Goal: Task Accomplishment & Management: Use online tool/utility

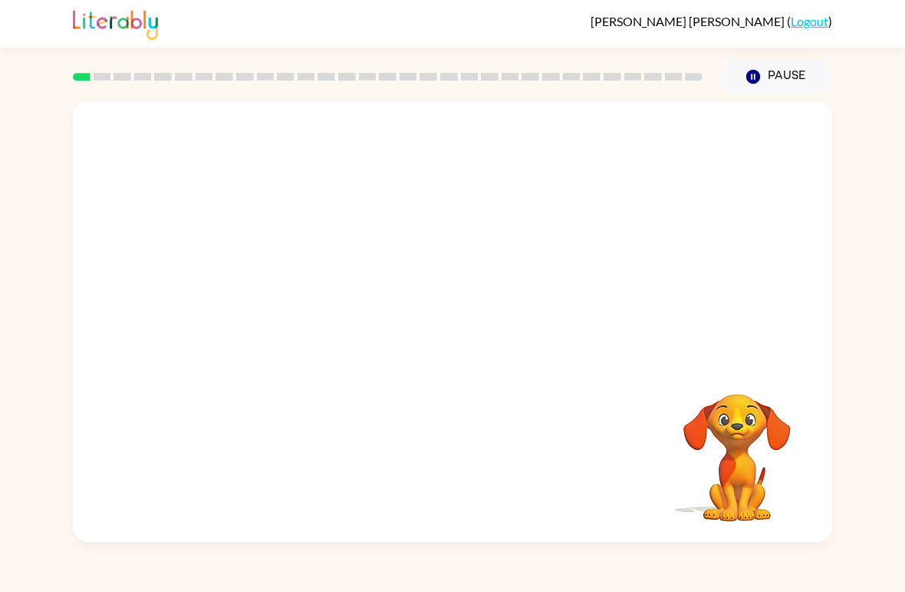
click at [767, 83] on button "Pause Pause" at bounding box center [776, 76] width 111 height 35
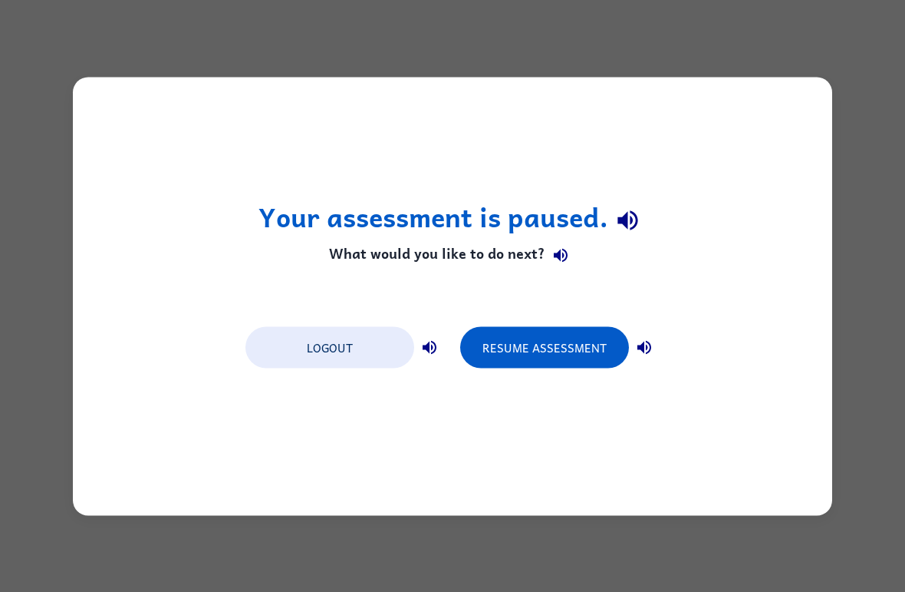
click at [886, 517] on div "Your assessment is paused. What would you like to do next? Logout Resume Assess…" at bounding box center [452, 296] width 905 height 592
click at [82, 48] on div "Your assessment is paused. What would you like to do next? Logout Resume Assess…" at bounding box center [452, 296] width 905 height 592
click at [575, 345] on button "Resume Assessment" at bounding box center [544, 346] width 169 height 41
click at [578, 332] on button "Resume Assessment" at bounding box center [544, 346] width 169 height 41
click at [577, 349] on button "Resume Assessment" at bounding box center [544, 346] width 169 height 41
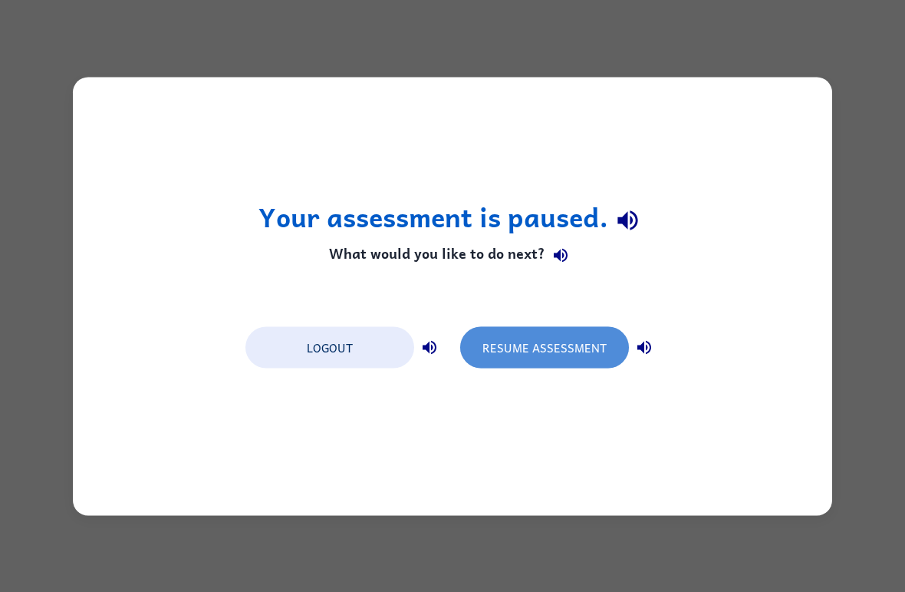
click at [569, 342] on button "Resume Assessment" at bounding box center [544, 346] width 169 height 41
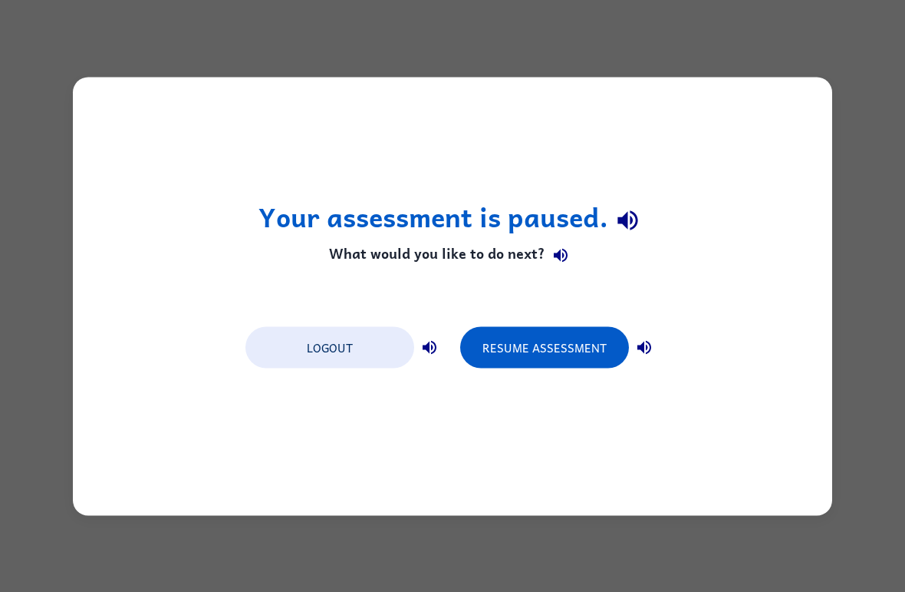
click at [564, 348] on button "Resume Assessment" at bounding box center [544, 346] width 169 height 41
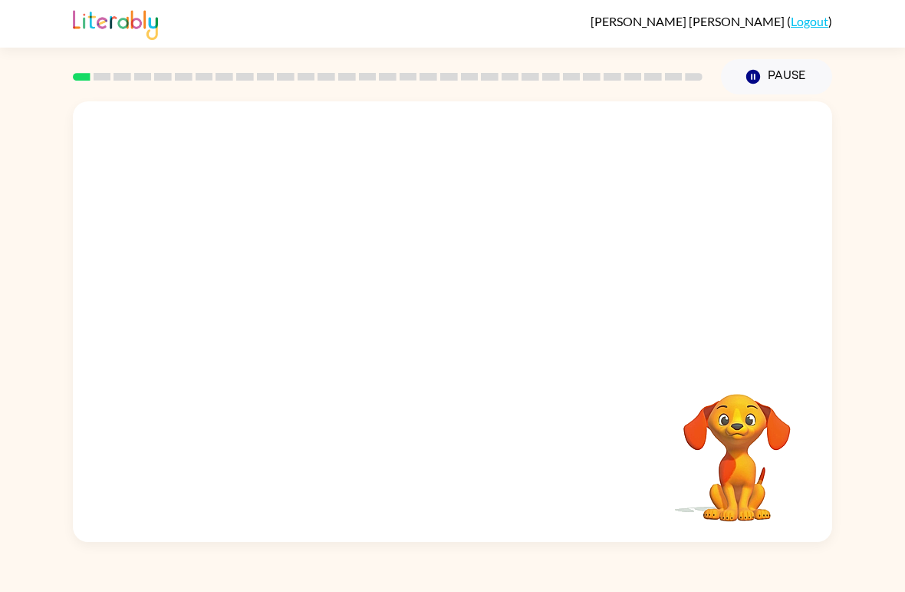
click at [641, 213] on div at bounding box center [453, 231] width 760 height 260
click at [484, 328] on button "button" at bounding box center [453, 330] width 98 height 56
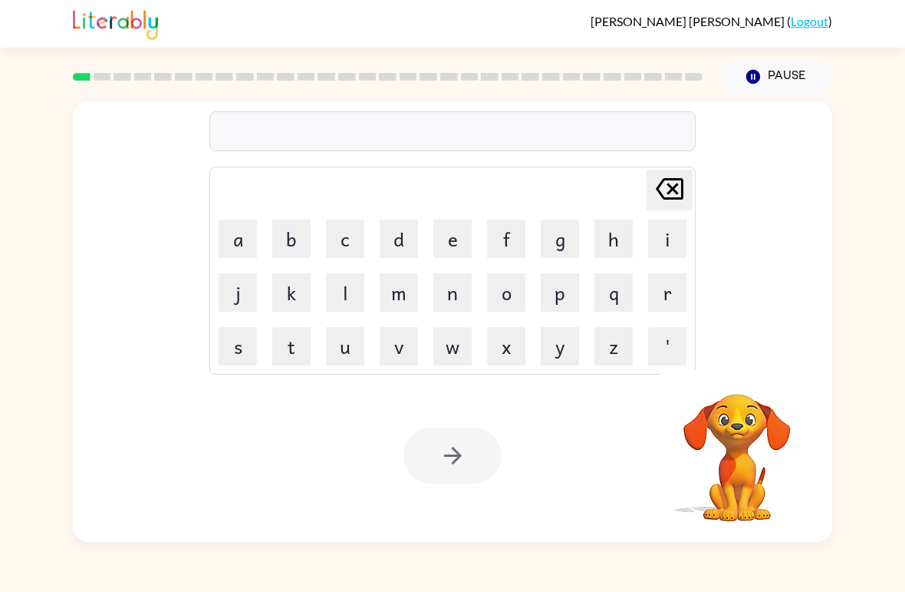
click at [295, 221] on button "b" at bounding box center [291, 238] width 38 height 38
click at [520, 299] on button "o" at bounding box center [506, 292] width 38 height 38
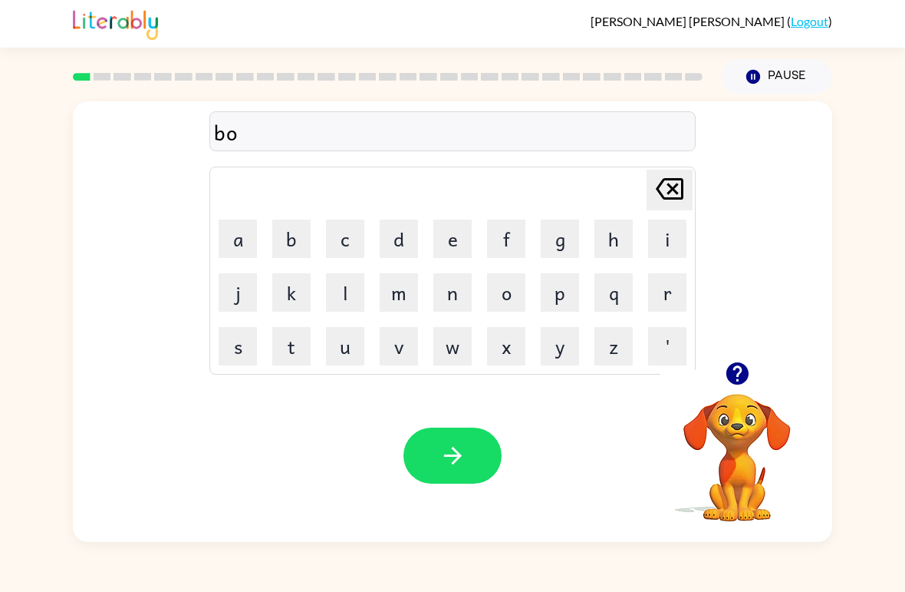
click at [739, 356] on button "button" at bounding box center [737, 373] width 39 height 39
click at [675, 289] on button "r" at bounding box center [667, 292] width 38 height 38
click at [402, 238] on button "d" at bounding box center [399, 238] width 38 height 38
click at [458, 240] on button "e" at bounding box center [453, 238] width 38 height 38
click at [667, 289] on button "r" at bounding box center [667, 292] width 38 height 38
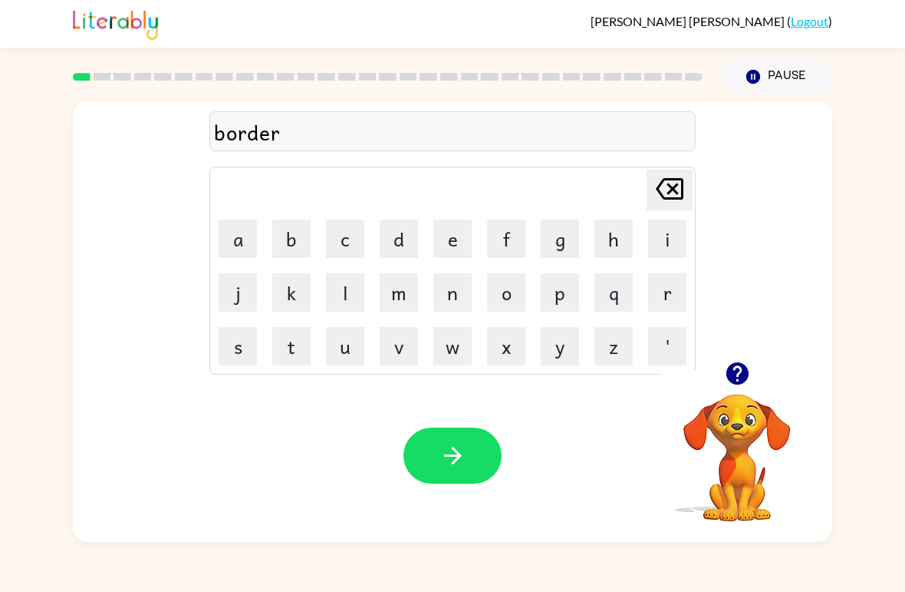
click at [473, 456] on button "button" at bounding box center [453, 455] width 98 height 56
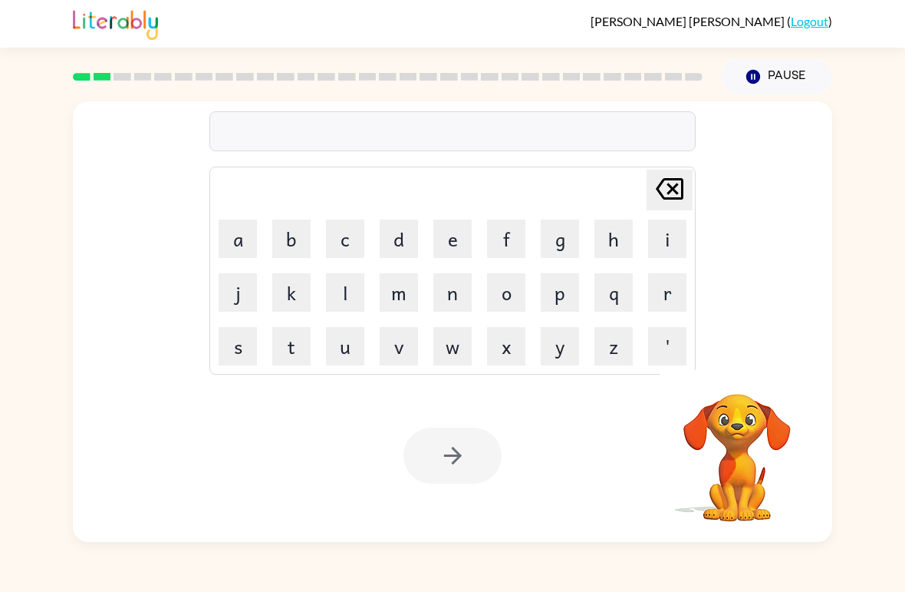
click at [680, 291] on button "r" at bounding box center [667, 292] width 38 height 38
click at [525, 299] on button "o" at bounding box center [506, 292] width 38 height 38
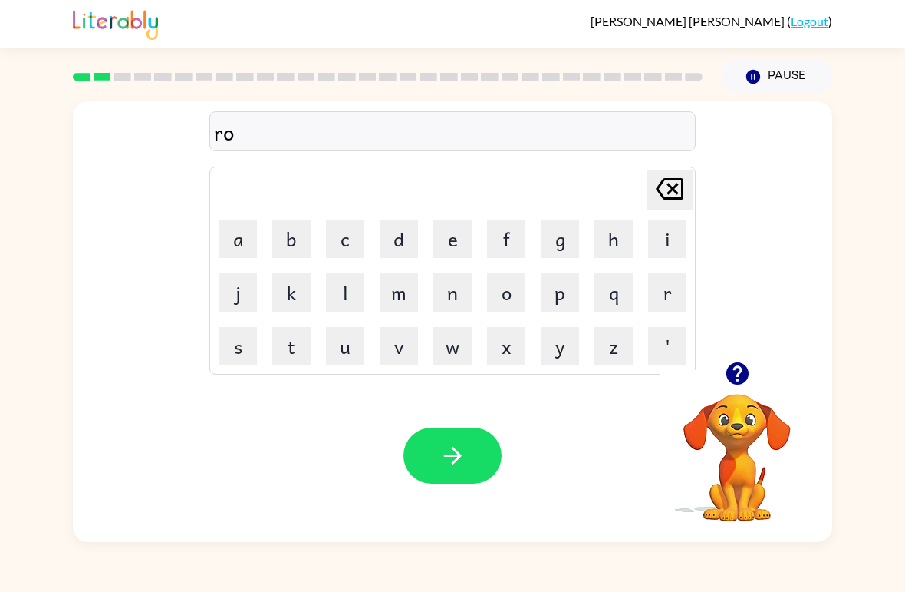
click at [245, 246] on button "a" at bounding box center [238, 238] width 38 height 38
click at [346, 346] on button "u" at bounding box center [345, 346] width 38 height 38
click at [464, 285] on button "n" at bounding box center [453, 292] width 38 height 38
click at [404, 239] on button "d" at bounding box center [399, 238] width 38 height 38
click at [480, 447] on button "button" at bounding box center [453, 455] width 98 height 56
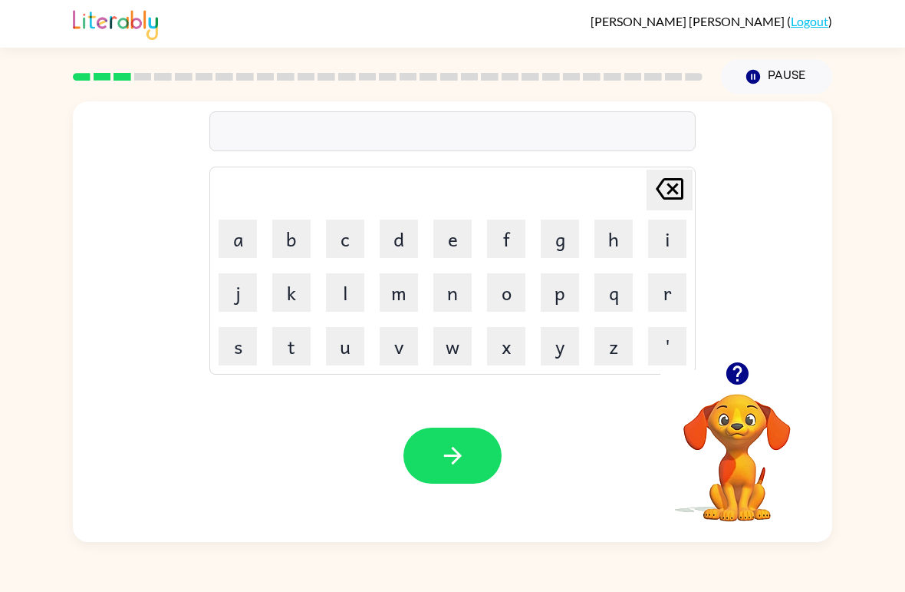
click at [744, 358] on button "button" at bounding box center [737, 373] width 39 height 39
click at [398, 290] on button "m" at bounding box center [399, 292] width 38 height 38
click at [244, 240] on button "a" at bounding box center [238, 238] width 38 height 38
click at [730, 377] on icon "button" at bounding box center [737, 373] width 22 height 22
click at [243, 335] on button "s" at bounding box center [238, 346] width 38 height 38
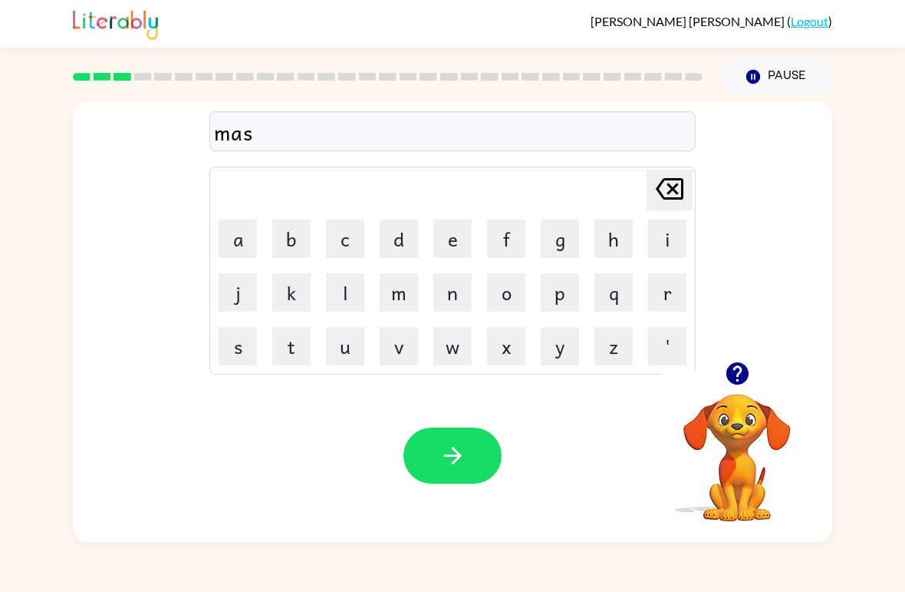
click at [622, 244] on button "h" at bounding box center [614, 238] width 38 height 38
click at [665, 232] on button "i" at bounding box center [667, 238] width 38 height 38
click at [457, 302] on button "n" at bounding box center [453, 292] width 38 height 38
click at [481, 451] on button "button" at bounding box center [453, 455] width 98 height 56
click at [733, 336] on div "mashin Delete Delete last character input a b c d e f g h i j k l m n o p q r s…" at bounding box center [453, 231] width 760 height 260
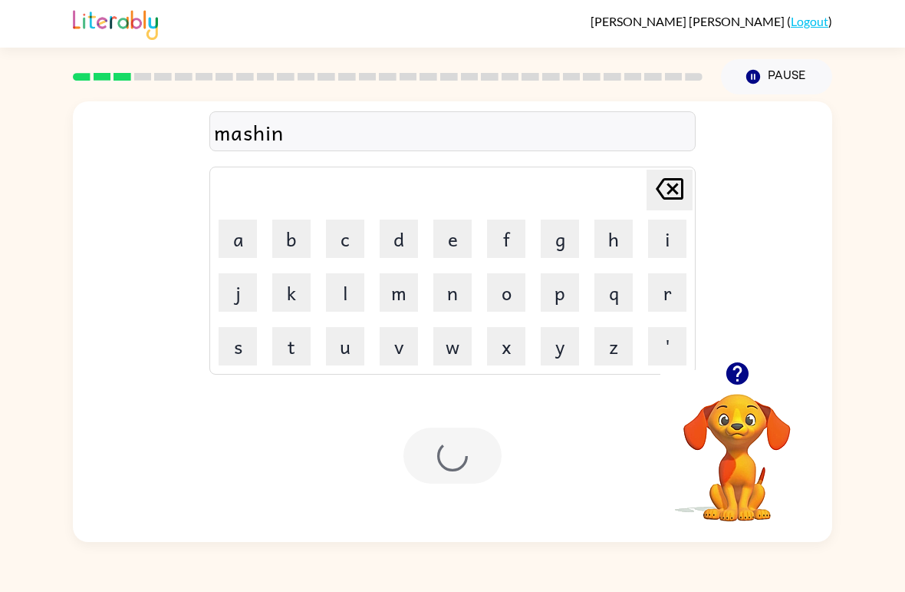
click at [736, 374] on icon "button" at bounding box center [737, 373] width 22 height 22
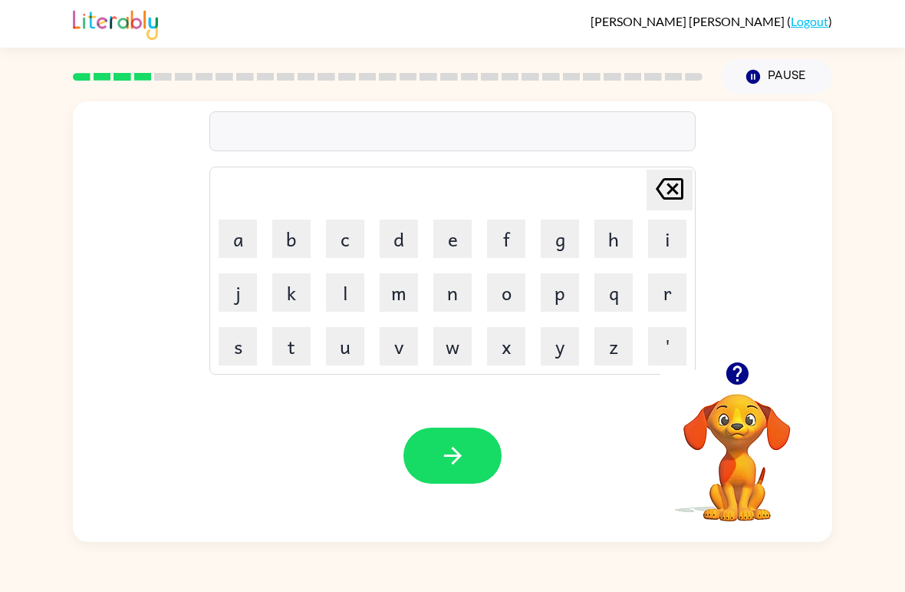
click at [298, 348] on button "t" at bounding box center [291, 346] width 38 height 38
click at [662, 289] on button "r" at bounding box center [667, 292] width 38 height 38
click at [255, 239] on button "a" at bounding box center [238, 238] width 38 height 38
click at [667, 226] on button "i" at bounding box center [667, 238] width 38 height 38
click at [463, 285] on button "n" at bounding box center [453, 292] width 38 height 38
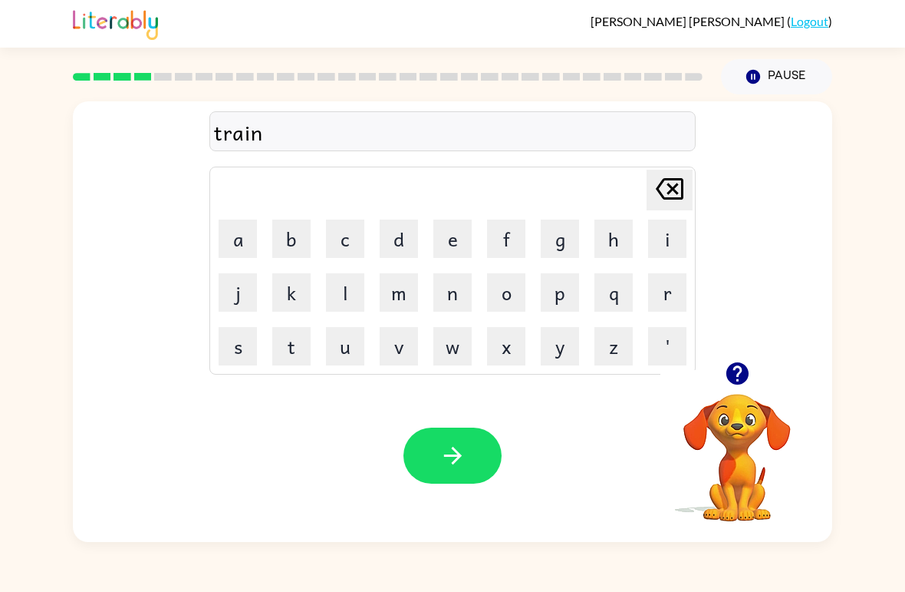
click at [492, 465] on button "button" at bounding box center [453, 455] width 98 height 56
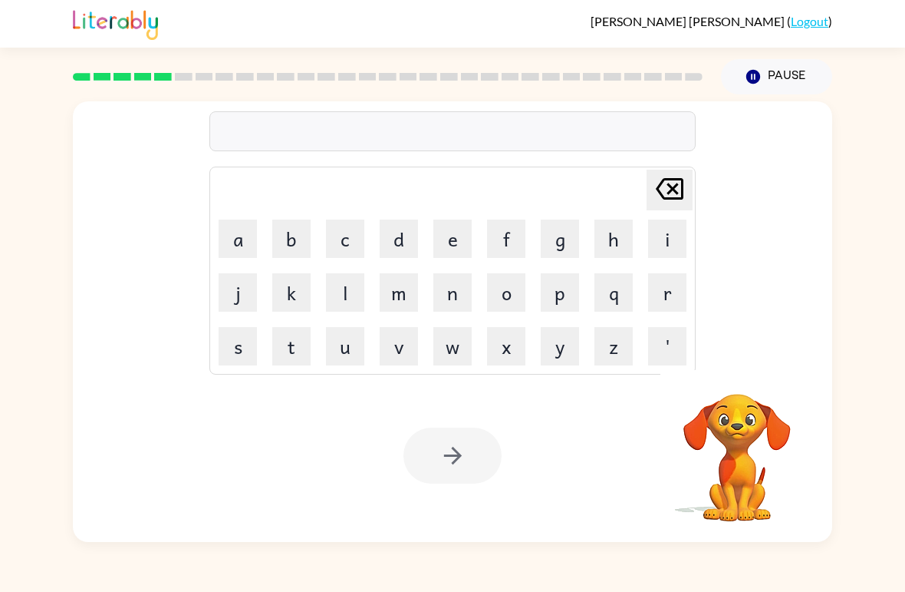
click at [415, 233] on button "d" at bounding box center [399, 238] width 38 height 38
click at [449, 223] on button "e" at bounding box center [453, 238] width 38 height 38
click at [504, 242] on button "f" at bounding box center [506, 238] width 38 height 38
click at [455, 240] on button "e" at bounding box center [453, 238] width 38 height 38
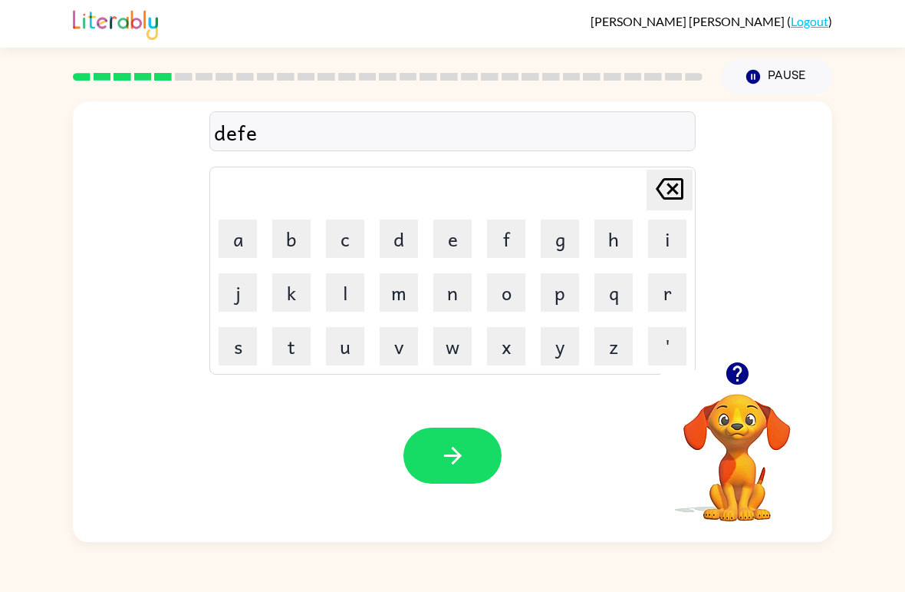
click at [439, 292] on button "n" at bounding box center [453, 292] width 38 height 38
click at [243, 354] on button "s" at bounding box center [238, 346] width 38 height 38
click at [673, 235] on button "i" at bounding box center [667, 238] width 38 height 38
click at [415, 338] on button "v" at bounding box center [399, 346] width 38 height 38
click at [679, 193] on icon "[PERSON_NAME] last character input" at bounding box center [669, 188] width 37 height 37
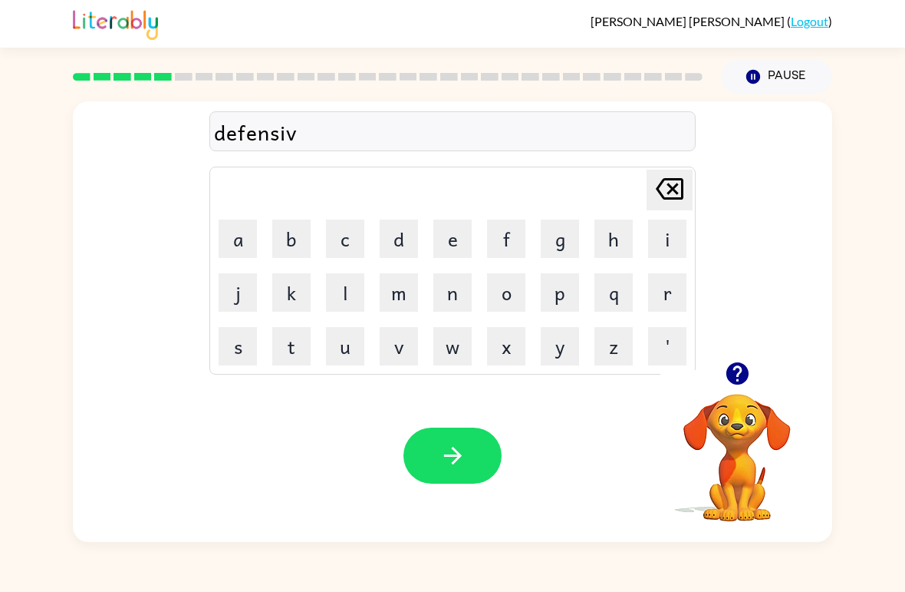
click at [679, 193] on icon "[PERSON_NAME] last character input" at bounding box center [669, 188] width 37 height 37
click at [678, 194] on icon at bounding box center [670, 188] width 28 height 21
click at [678, 193] on icon at bounding box center [670, 188] width 28 height 21
click at [669, 190] on icon "[PERSON_NAME] last character input" at bounding box center [669, 188] width 37 height 37
click at [668, 190] on icon "[PERSON_NAME] last character input" at bounding box center [669, 188] width 37 height 37
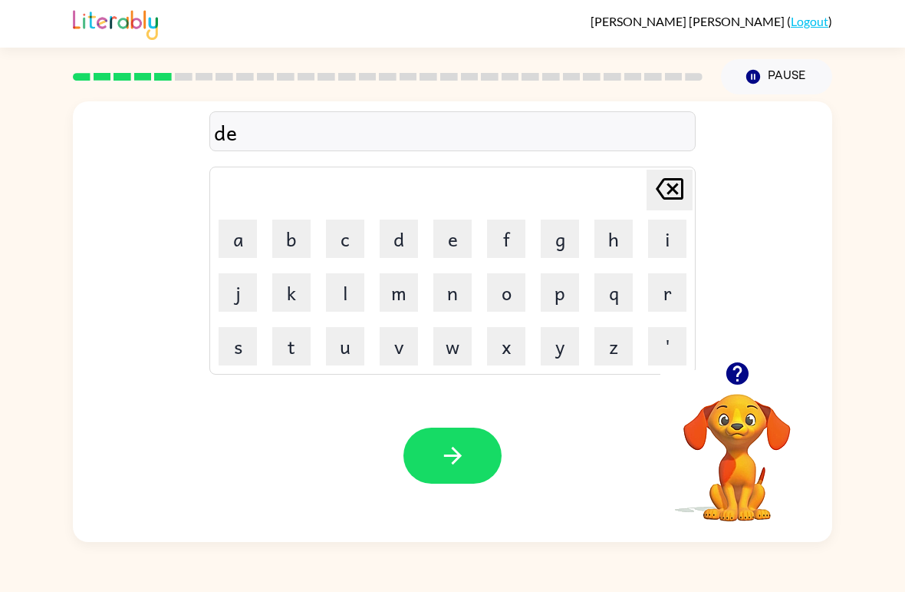
click at [520, 231] on button "f" at bounding box center [506, 238] width 38 height 38
click at [455, 242] on button "e" at bounding box center [453, 238] width 38 height 38
click at [458, 283] on button "n" at bounding box center [453, 292] width 38 height 38
click at [247, 348] on button "s" at bounding box center [238, 346] width 38 height 38
click at [742, 366] on icon "button" at bounding box center [737, 373] width 22 height 22
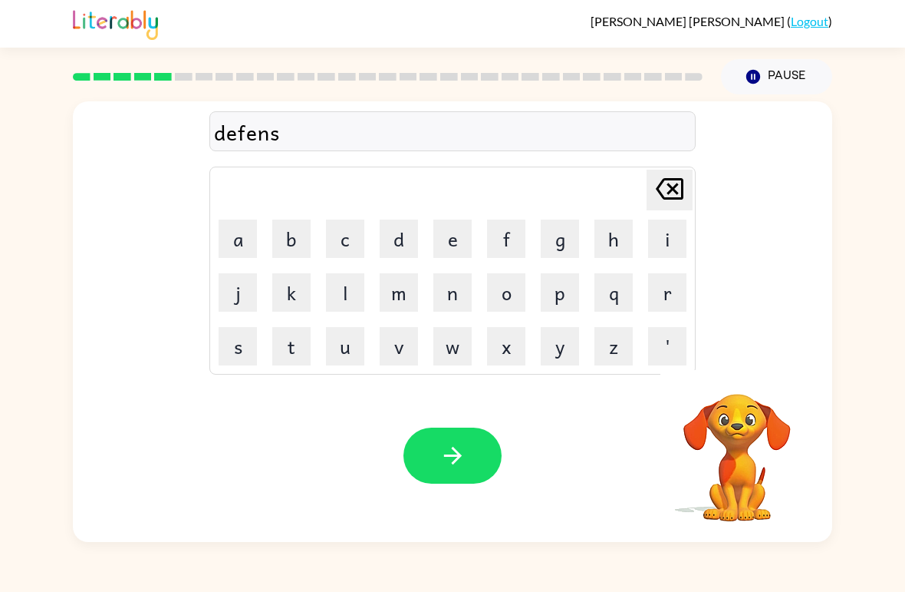
click at [665, 235] on button "i" at bounding box center [667, 238] width 38 height 38
click at [232, 351] on button "s" at bounding box center [238, 346] width 38 height 38
click at [687, 191] on icon "[PERSON_NAME] last character input" at bounding box center [669, 188] width 37 height 37
click at [417, 351] on button "v" at bounding box center [399, 346] width 38 height 38
click at [493, 428] on div at bounding box center [453, 455] width 98 height 56
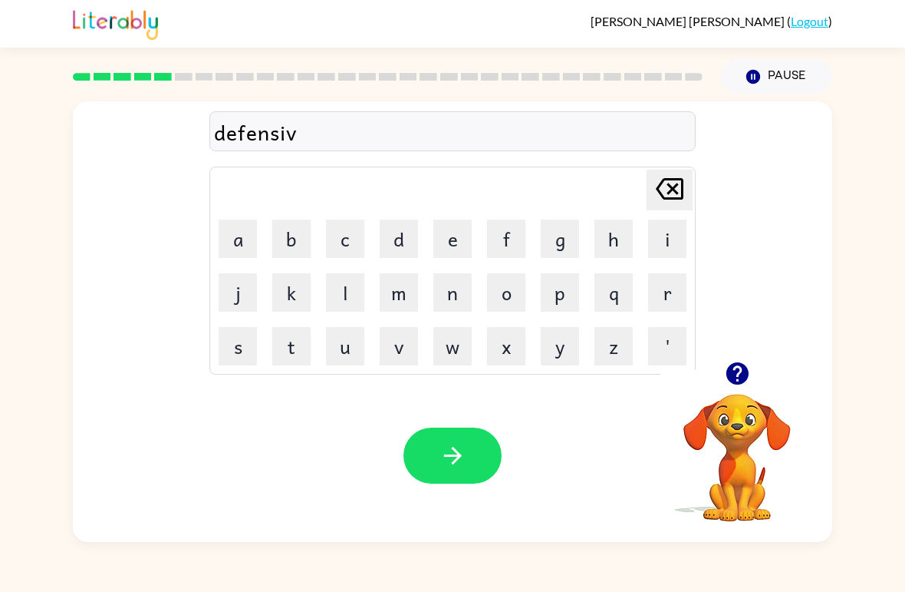
click at [453, 229] on button "e" at bounding box center [453, 238] width 38 height 38
click at [471, 434] on button "button" at bounding box center [453, 455] width 98 height 56
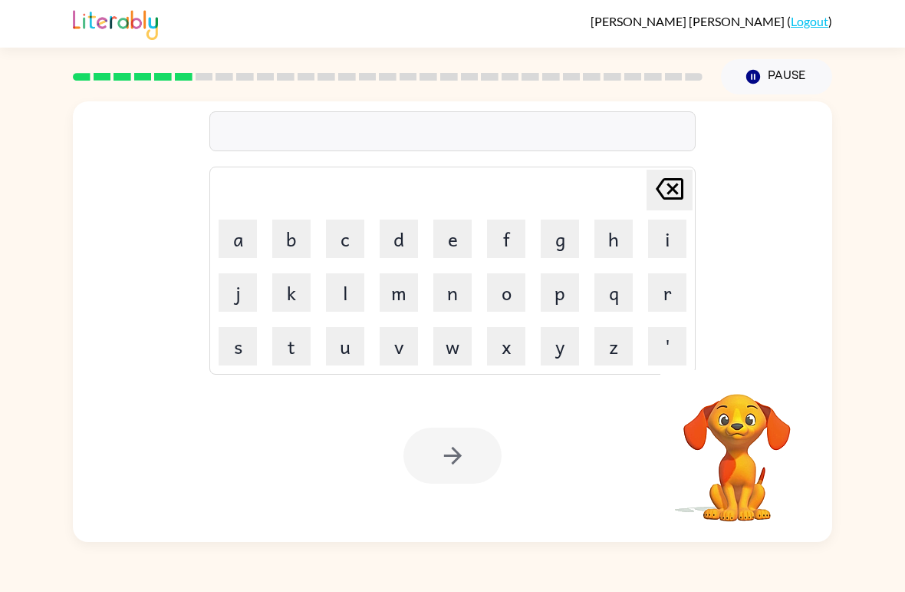
click at [400, 358] on button "v" at bounding box center [399, 346] width 38 height 38
click at [245, 294] on button "j" at bounding box center [238, 292] width 38 height 38
click at [671, 195] on icon "[PERSON_NAME] last character input" at bounding box center [669, 188] width 37 height 37
click at [232, 239] on button "a" at bounding box center [238, 238] width 38 height 38
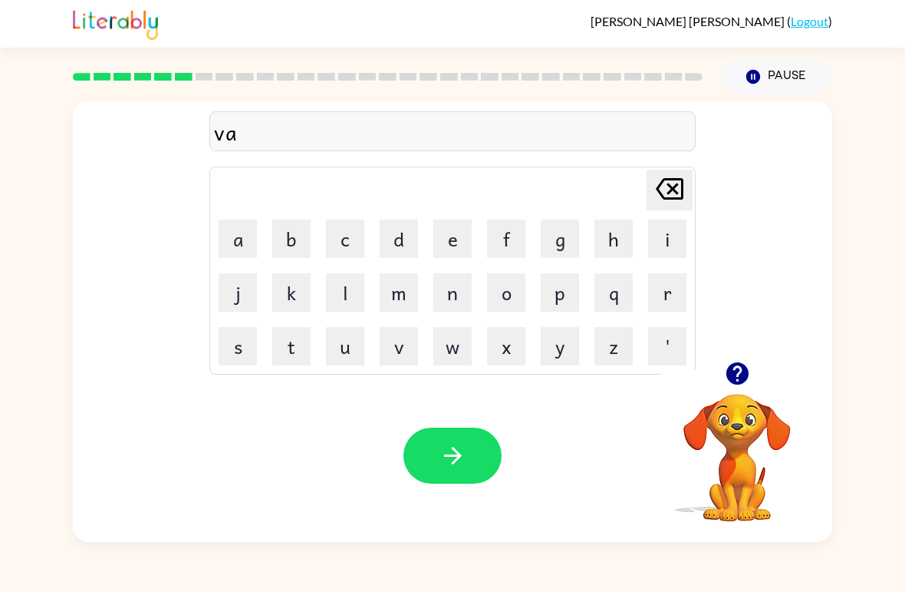
click at [354, 242] on button "c" at bounding box center [345, 238] width 38 height 38
click at [253, 243] on button "a" at bounding box center [238, 238] width 38 height 38
click at [304, 347] on button "t" at bounding box center [291, 346] width 38 height 38
click at [673, 246] on button "i" at bounding box center [667, 238] width 38 height 38
click at [512, 295] on button "o" at bounding box center [506, 292] width 38 height 38
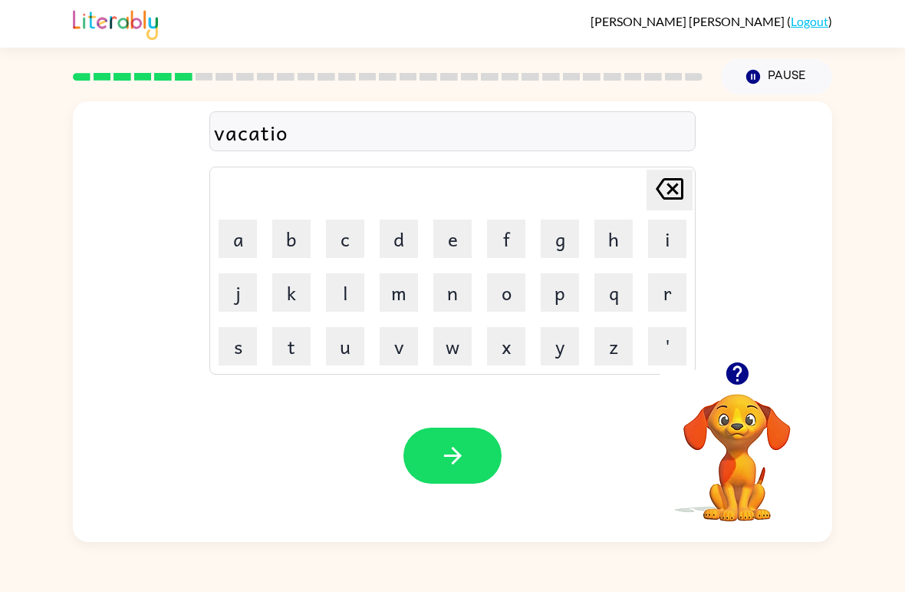
click at [448, 296] on button "n" at bounding box center [453, 292] width 38 height 38
click at [744, 363] on icon "button" at bounding box center [737, 373] width 27 height 27
click at [489, 447] on button "button" at bounding box center [453, 455] width 98 height 56
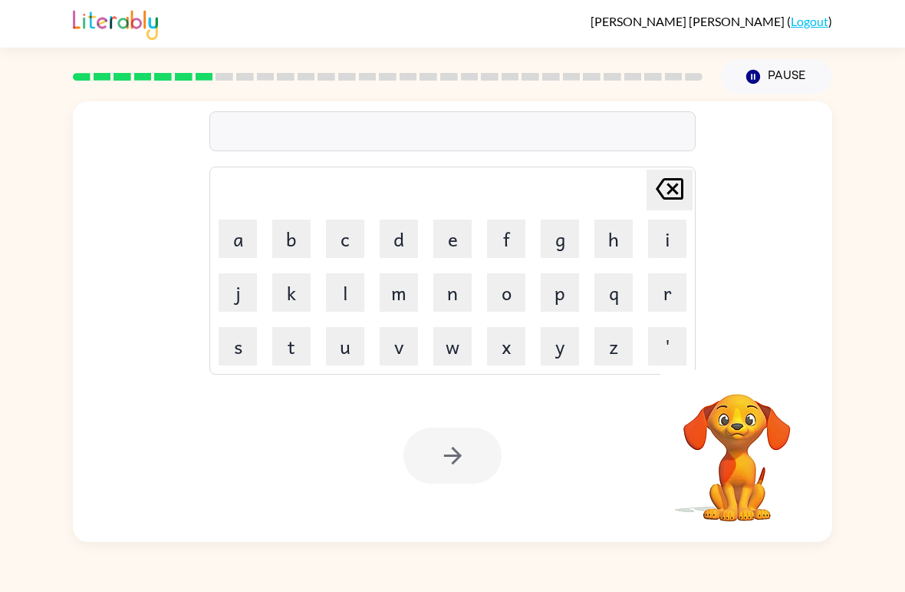
click at [562, 289] on button "p" at bounding box center [560, 292] width 38 height 38
click at [516, 292] on button "o" at bounding box center [506, 292] width 38 height 38
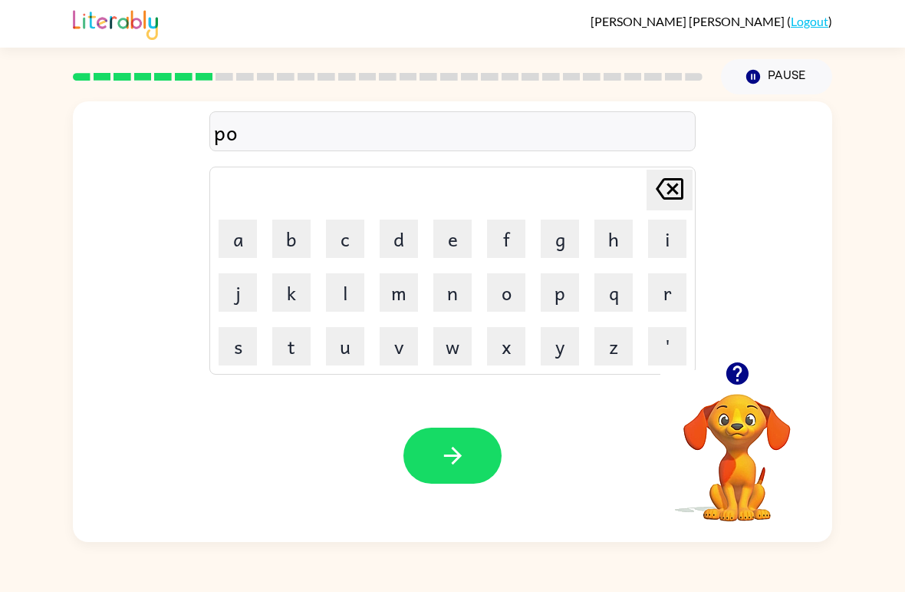
click at [356, 355] on button "u" at bounding box center [345, 346] width 38 height 38
click at [402, 238] on button "d" at bounding box center [399, 238] width 38 height 38
click at [450, 237] on button "e" at bounding box center [453, 238] width 38 height 38
click at [344, 289] on button "l" at bounding box center [345, 292] width 38 height 38
click at [734, 379] on icon "button" at bounding box center [737, 373] width 22 height 22
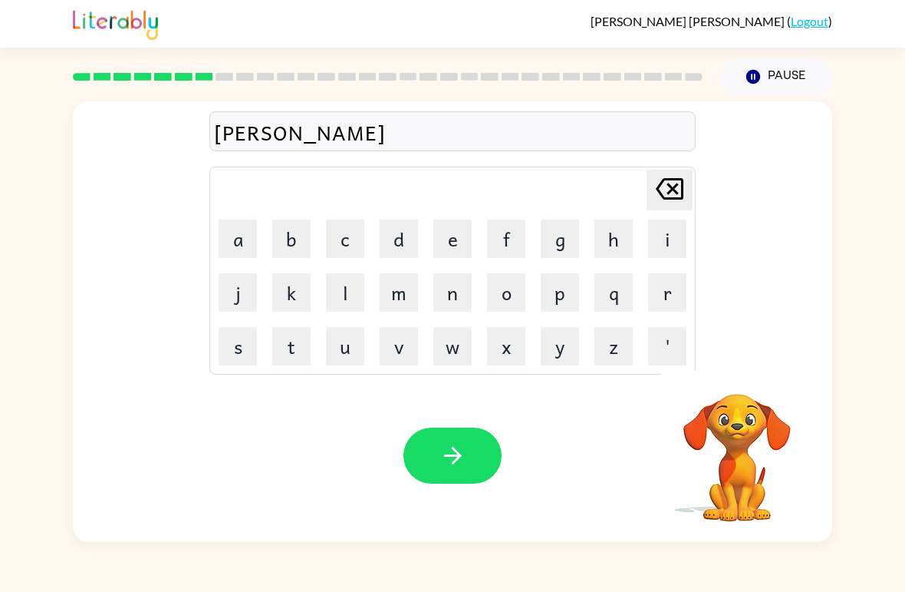
click at [449, 228] on button "e" at bounding box center [453, 238] width 38 height 38
click at [673, 190] on icon at bounding box center [670, 188] width 28 height 21
click at [453, 240] on button "e" at bounding box center [453, 238] width 38 height 38
click at [683, 188] on icon at bounding box center [670, 188] width 28 height 21
click at [471, 425] on div "Your browser must support playing .mp4 files to use Literably. Please try using…" at bounding box center [453, 455] width 760 height 173
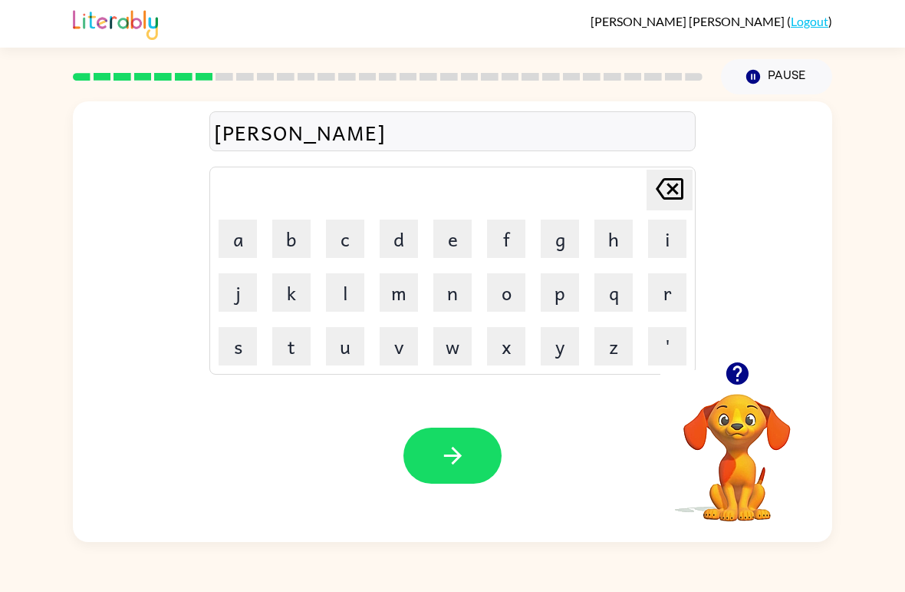
click at [460, 430] on button "button" at bounding box center [453, 455] width 98 height 56
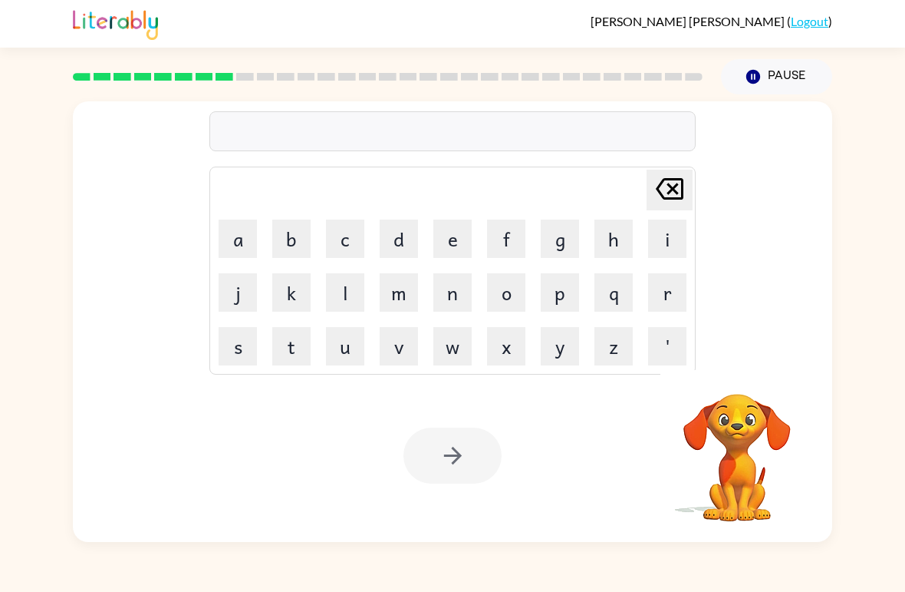
click at [417, 285] on button "m" at bounding box center [399, 292] width 38 height 38
click at [669, 242] on button "i" at bounding box center [667, 238] width 38 height 38
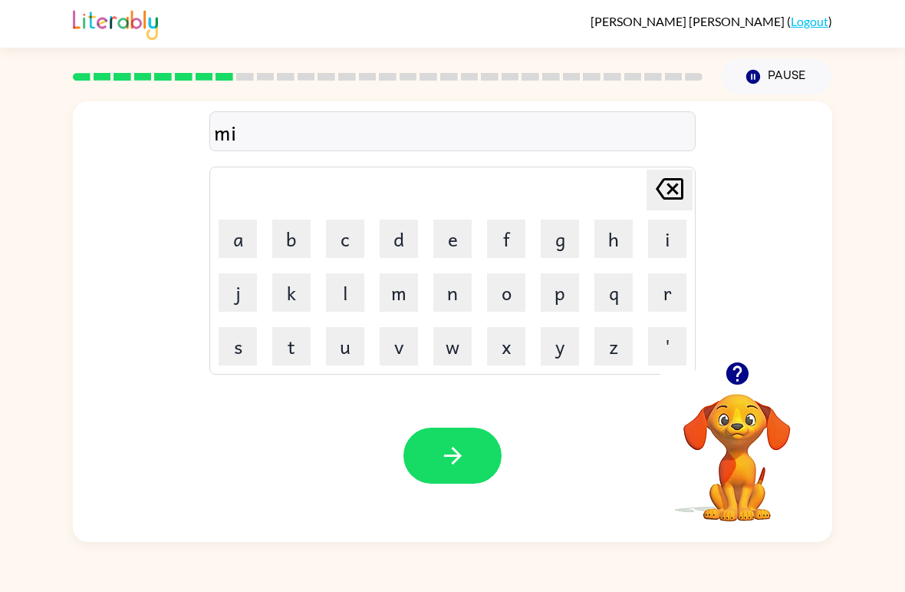
click at [651, 266] on table "[PERSON_NAME] last character input a b c d e f g h i j k l m n o p q r s t u v …" at bounding box center [452, 270] width 485 height 206
click at [667, 292] on button "r" at bounding box center [667, 292] width 38 height 38
click at [246, 242] on button "a" at bounding box center [238, 238] width 38 height 38
click at [343, 226] on button "c" at bounding box center [345, 238] width 38 height 38
click at [467, 226] on button "e" at bounding box center [453, 238] width 38 height 38
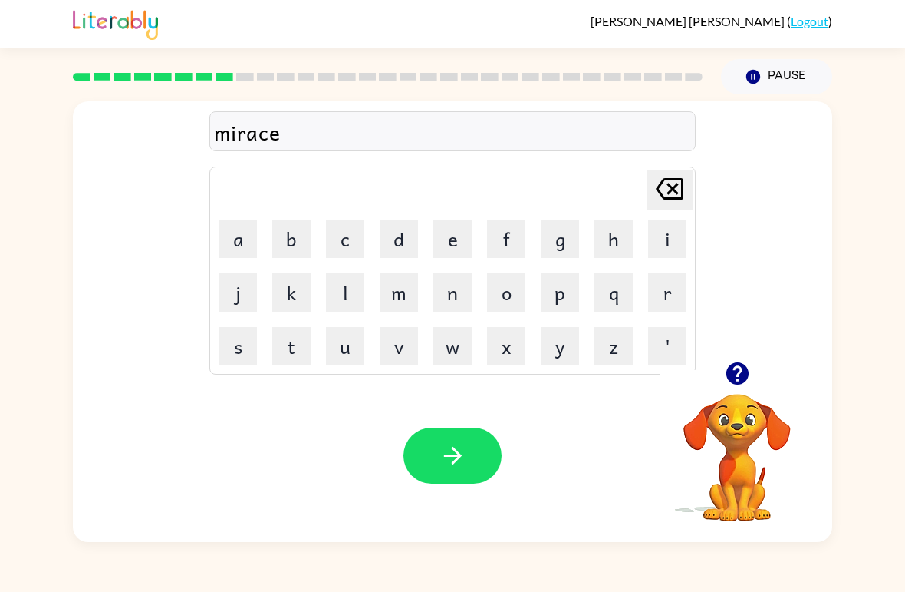
click at [360, 292] on button "l" at bounding box center [345, 292] width 38 height 38
click at [463, 233] on button "e" at bounding box center [453, 238] width 38 height 38
click at [672, 196] on icon "[PERSON_NAME] last character input" at bounding box center [669, 188] width 37 height 37
click at [445, 247] on button "e" at bounding box center [453, 238] width 38 height 38
click at [665, 186] on icon "[PERSON_NAME] last character input" at bounding box center [669, 188] width 37 height 37
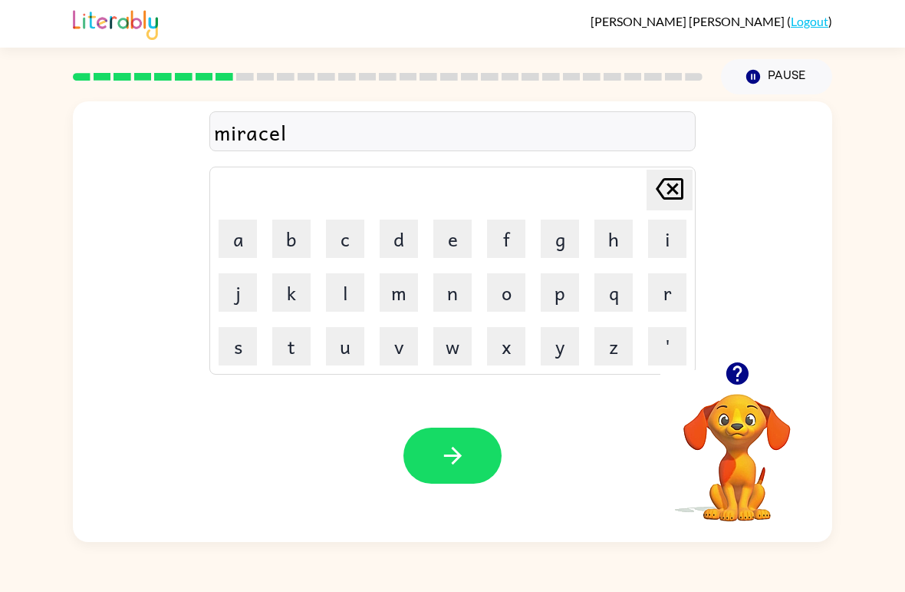
click at [480, 444] on button "button" at bounding box center [453, 455] width 98 height 56
click at [725, 393] on div at bounding box center [737, 373] width 153 height 39
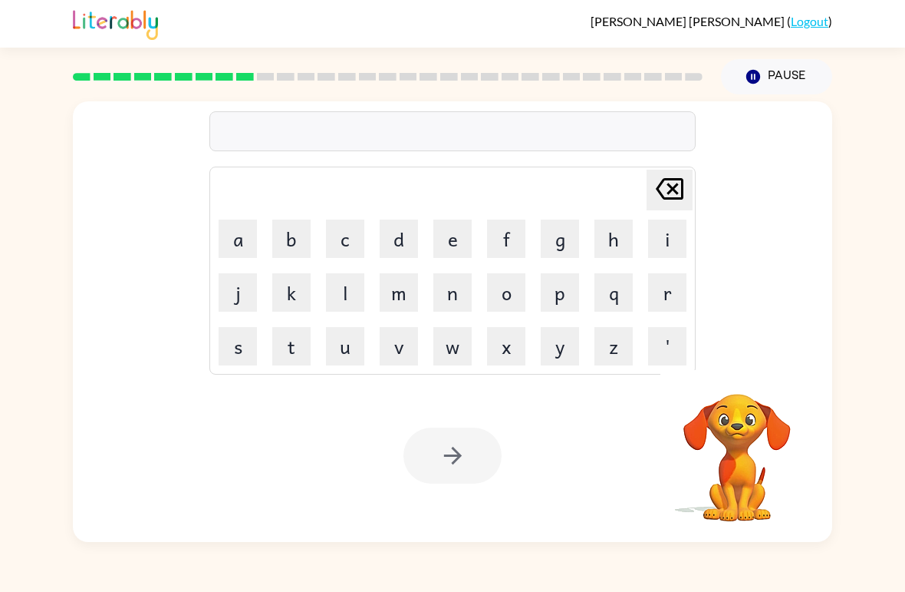
click at [402, 299] on button "m" at bounding box center [399, 292] width 38 height 38
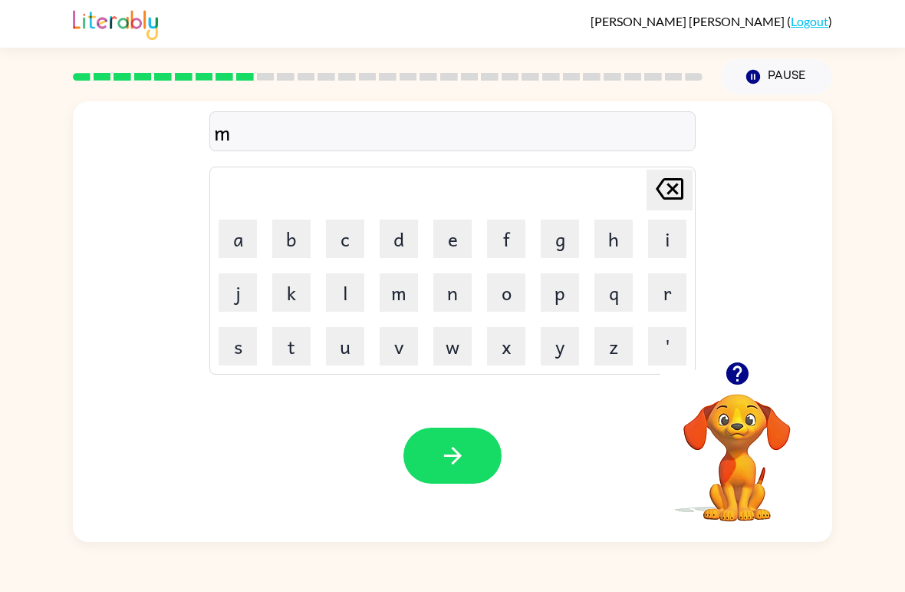
click at [666, 233] on button "i" at bounding box center [667, 238] width 38 height 38
click at [458, 299] on button "n" at bounding box center [453, 292] width 38 height 38
click at [405, 302] on button "m" at bounding box center [399, 292] width 38 height 38
click at [508, 299] on button "o" at bounding box center [506, 292] width 38 height 38
click at [675, 299] on button "r" at bounding box center [667, 292] width 38 height 38
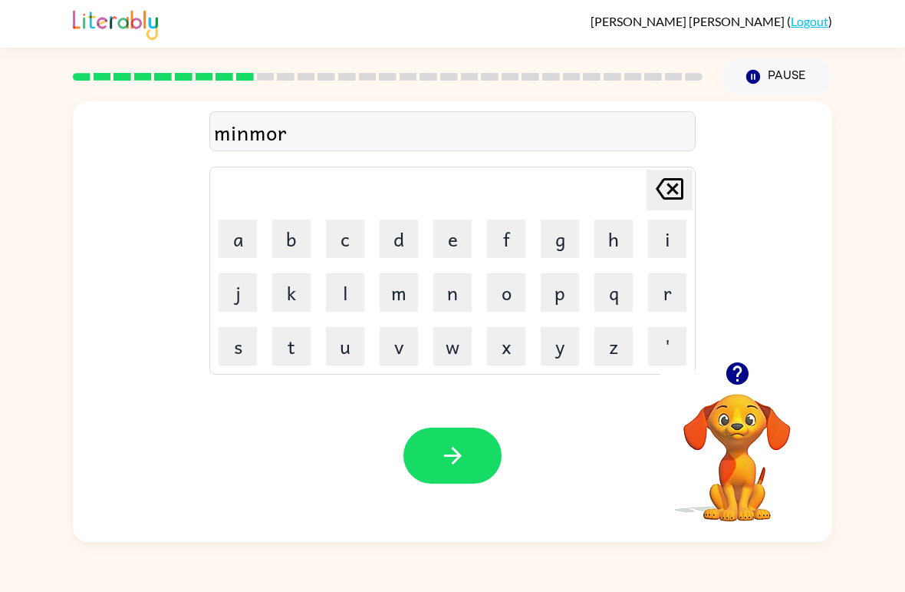
click at [460, 292] on button "n" at bounding box center [453, 292] width 38 height 38
click at [672, 238] on button "i" at bounding box center [667, 238] width 38 height 38
click at [471, 292] on button "n" at bounding box center [453, 292] width 38 height 38
click at [562, 249] on button "g" at bounding box center [560, 238] width 38 height 38
click at [761, 369] on div at bounding box center [737, 373] width 153 height 39
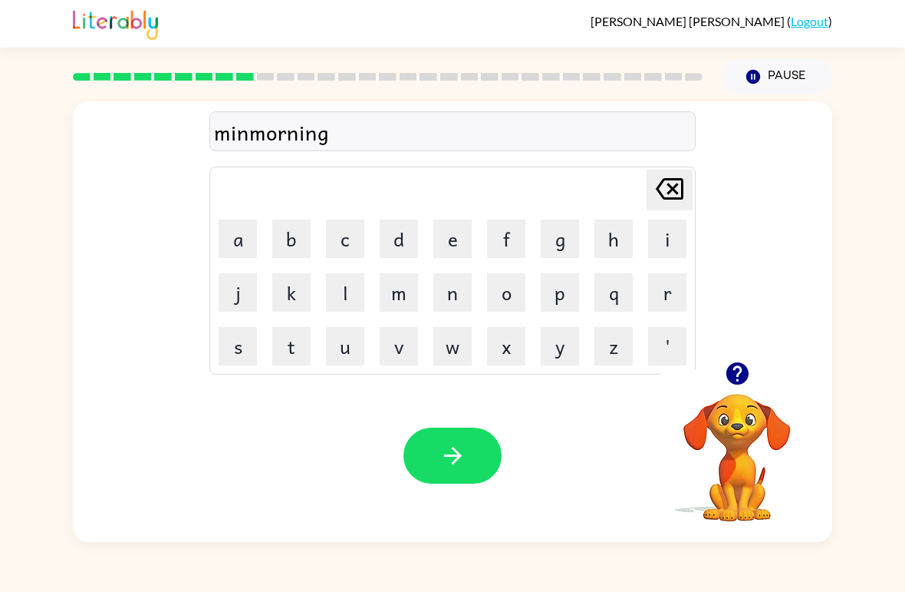
click at [749, 364] on icon "button" at bounding box center [737, 373] width 27 height 27
click at [734, 359] on div "minmorning Delete Delete last character input a b c d e f g h i j k l m n o p q…" at bounding box center [453, 231] width 760 height 260
click at [536, 190] on td "[PERSON_NAME] last character input" at bounding box center [453, 190] width 482 height 42
click at [573, 309] on button "p" at bounding box center [560, 292] width 38 height 38
click at [672, 175] on icon "[PERSON_NAME] last character input" at bounding box center [669, 188] width 37 height 37
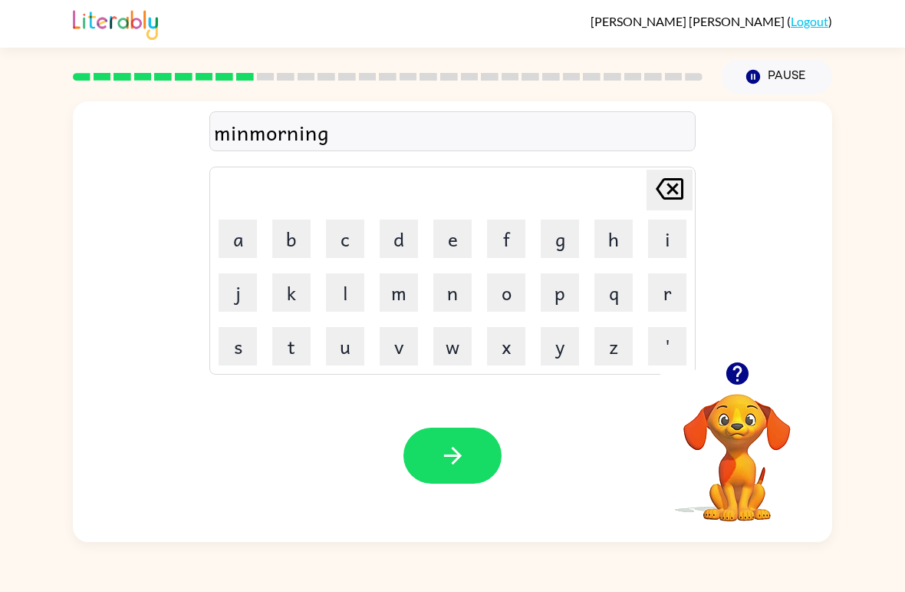
click at [665, 188] on icon "[PERSON_NAME] last character input" at bounding box center [669, 188] width 37 height 37
click at [680, 199] on icon at bounding box center [670, 188] width 28 height 21
click at [680, 198] on icon at bounding box center [670, 188] width 28 height 21
click at [667, 189] on icon "[PERSON_NAME] last character input" at bounding box center [669, 188] width 37 height 37
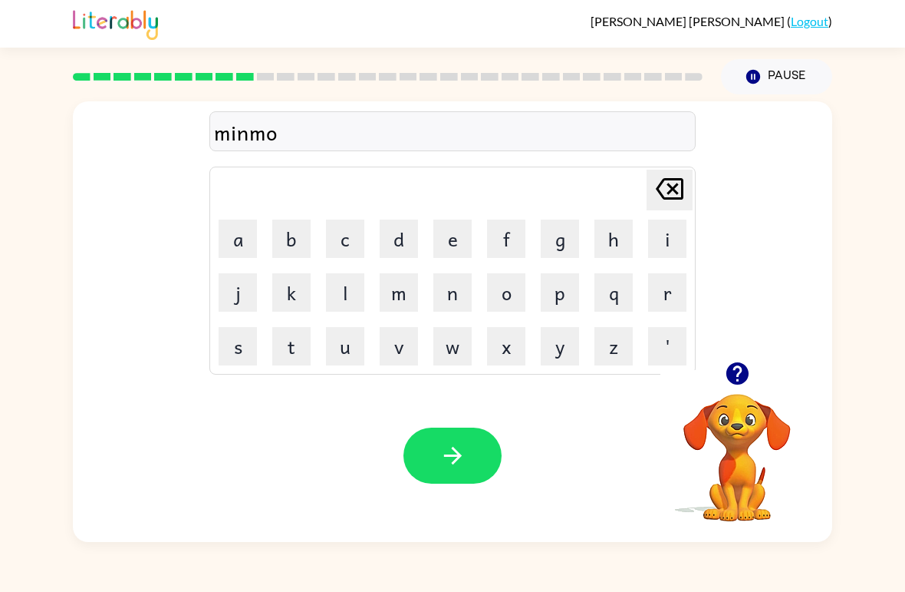
click at [666, 188] on icon "[PERSON_NAME] last character input" at bounding box center [669, 188] width 37 height 37
click at [660, 196] on icon "[PERSON_NAME] last character input" at bounding box center [669, 188] width 37 height 37
click at [659, 196] on icon "[PERSON_NAME] last character input" at bounding box center [669, 188] width 37 height 37
click at [657, 193] on icon "[PERSON_NAME] last character input" at bounding box center [669, 188] width 37 height 37
click at [456, 242] on button "e" at bounding box center [453, 238] width 38 height 38
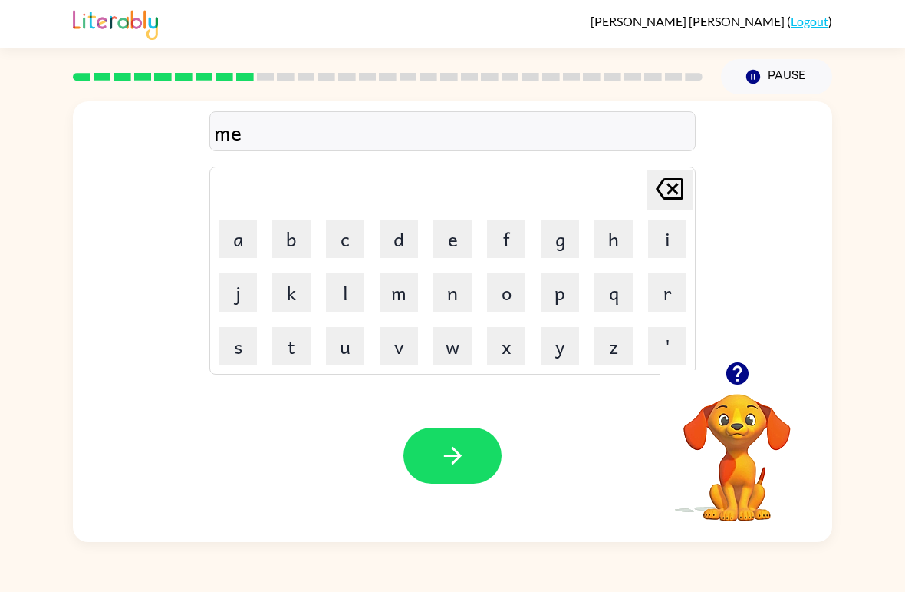
click at [460, 302] on button "n" at bounding box center [453, 292] width 38 height 38
click at [399, 298] on button "m" at bounding box center [399, 292] width 38 height 38
click at [513, 302] on button "o" at bounding box center [506, 292] width 38 height 38
click at [678, 300] on button "r" at bounding box center [667, 292] width 38 height 38
click at [457, 292] on button "n" at bounding box center [453, 292] width 38 height 38
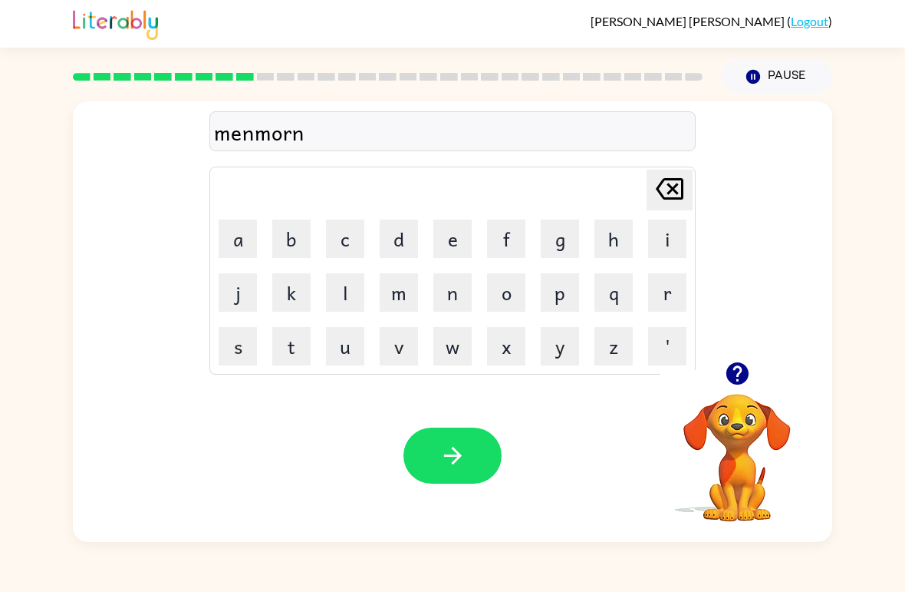
click at [668, 240] on button "i" at bounding box center [667, 238] width 38 height 38
click at [454, 289] on button "n" at bounding box center [453, 292] width 38 height 38
click at [561, 246] on button "g" at bounding box center [560, 238] width 38 height 38
click at [222, 135] on div "menmorning" at bounding box center [452, 132] width 477 height 32
click at [231, 136] on div "menmorning" at bounding box center [452, 132] width 477 height 32
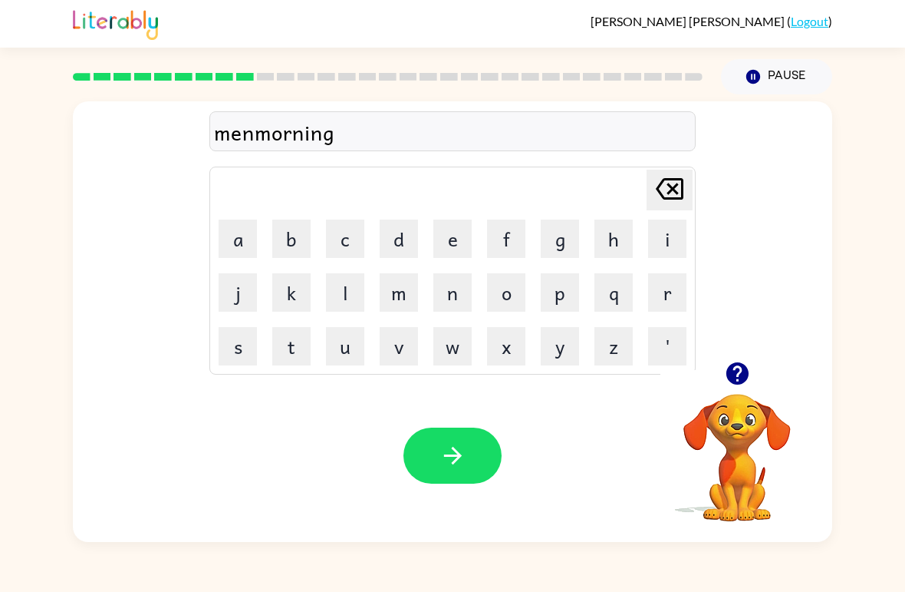
click at [237, 137] on div "menmorning" at bounding box center [452, 132] width 477 height 32
click at [668, 186] on icon at bounding box center [670, 188] width 28 height 21
click at [569, 241] on button "g" at bounding box center [560, 238] width 38 height 38
click at [678, 187] on icon "[PERSON_NAME] last character input" at bounding box center [669, 188] width 37 height 37
click at [670, 194] on icon at bounding box center [670, 188] width 28 height 21
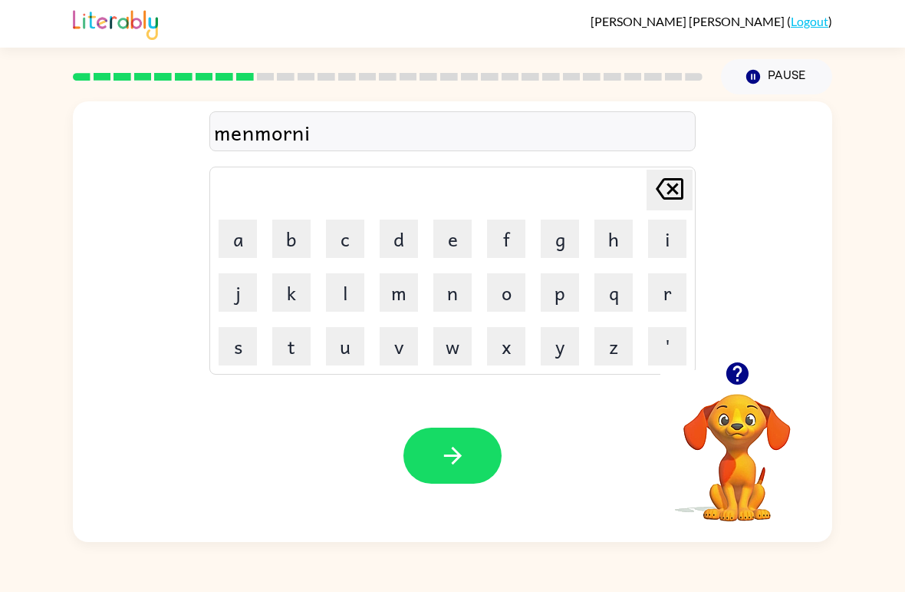
click at [670, 193] on icon at bounding box center [670, 188] width 28 height 21
click at [679, 183] on icon "[PERSON_NAME] last character input" at bounding box center [669, 188] width 37 height 37
click at [678, 195] on icon "[PERSON_NAME] last character input" at bounding box center [669, 188] width 37 height 37
click at [678, 194] on icon at bounding box center [670, 188] width 28 height 21
click at [683, 196] on icon at bounding box center [670, 188] width 28 height 21
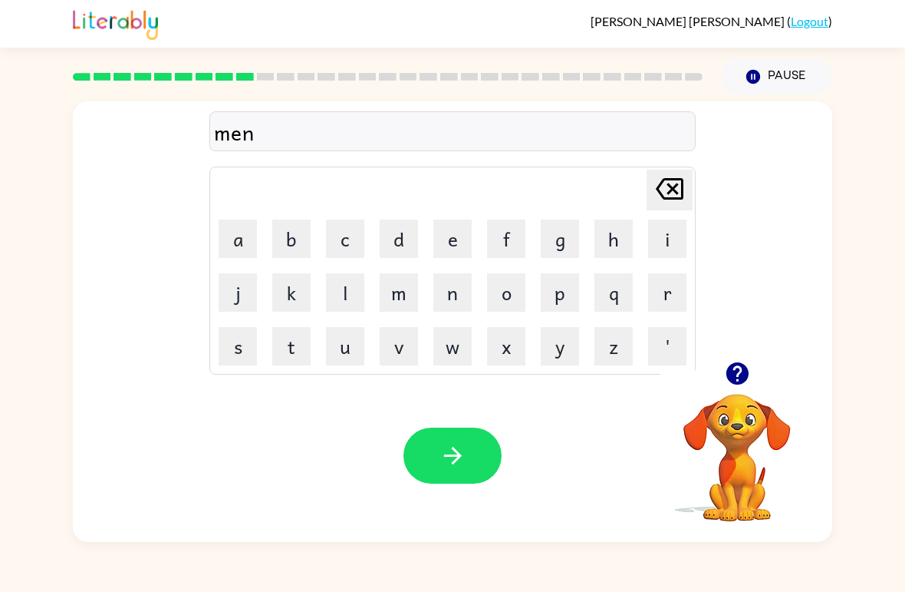
click at [683, 196] on icon at bounding box center [670, 188] width 28 height 21
click at [688, 193] on button "[PERSON_NAME] last character input" at bounding box center [670, 190] width 46 height 41
click at [671, 239] on button "i" at bounding box center [667, 238] width 38 height 38
click at [459, 289] on button "n" at bounding box center [453, 292] width 38 height 38
click at [410, 296] on button "m" at bounding box center [399, 292] width 38 height 38
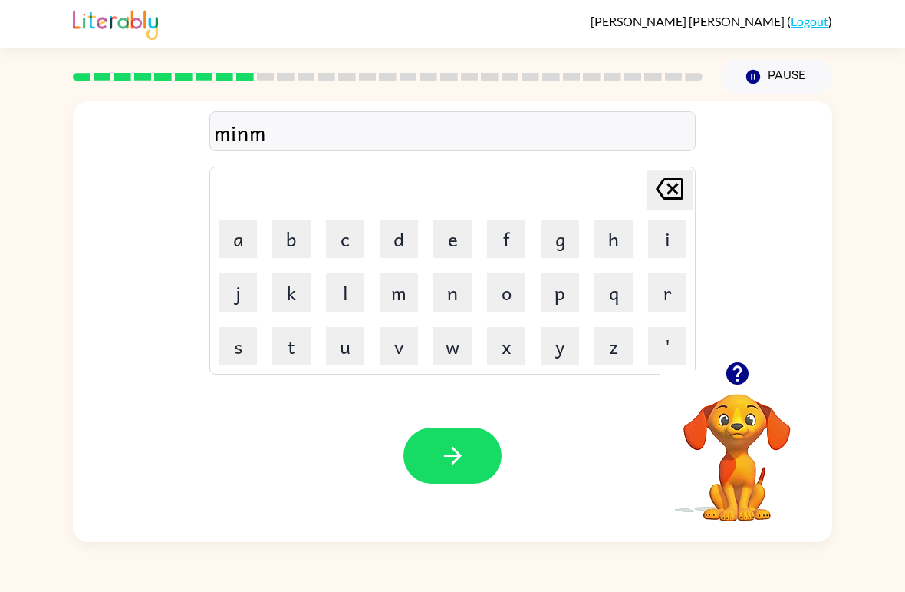
click at [518, 295] on button "o" at bounding box center [506, 292] width 38 height 38
click at [671, 295] on button "r" at bounding box center [667, 292] width 38 height 38
click at [666, 238] on button "i" at bounding box center [667, 238] width 38 height 38
click at [679, 185] on icon "[PERSON_NAME] last character input" at bounding box center [669, 188] width 37 height 37
click at [454, 287] on button "n" at bounding box center [453, 292] width 38 height 38
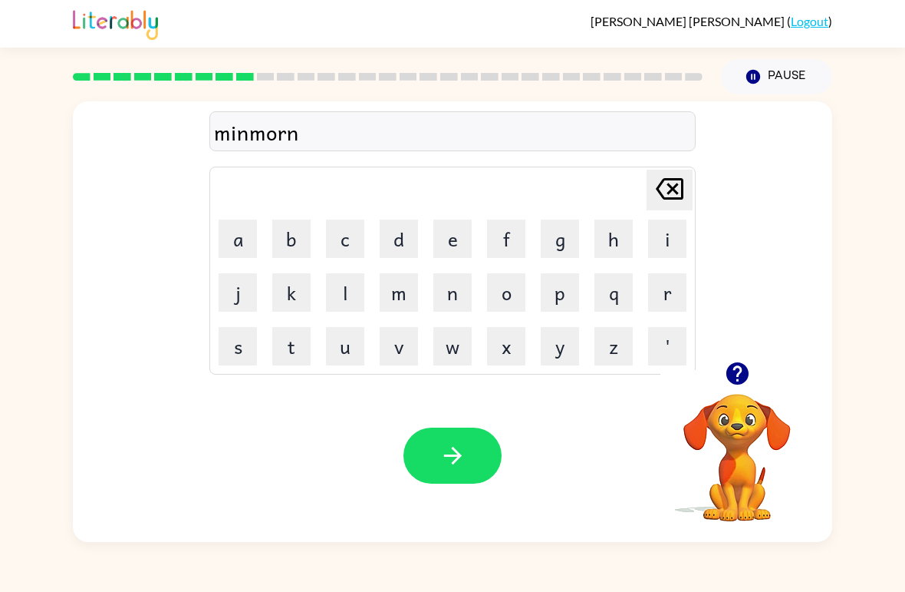
click at [671, 230] on button "i" at bounding box center [667, 238] width 38 height 38
click at [463, 290] on button "n" at bounding box center [453, 292] width 38 height 38
click at [560, 240] on button "g" at bounding box center [560, 238] width 38 height 38
click at [483, 445] on button "button" at bounding box center [453, 455] width 98 height 56
click at [401, 246] on button "d" at bounding box center [399, 238] width 38 height 38
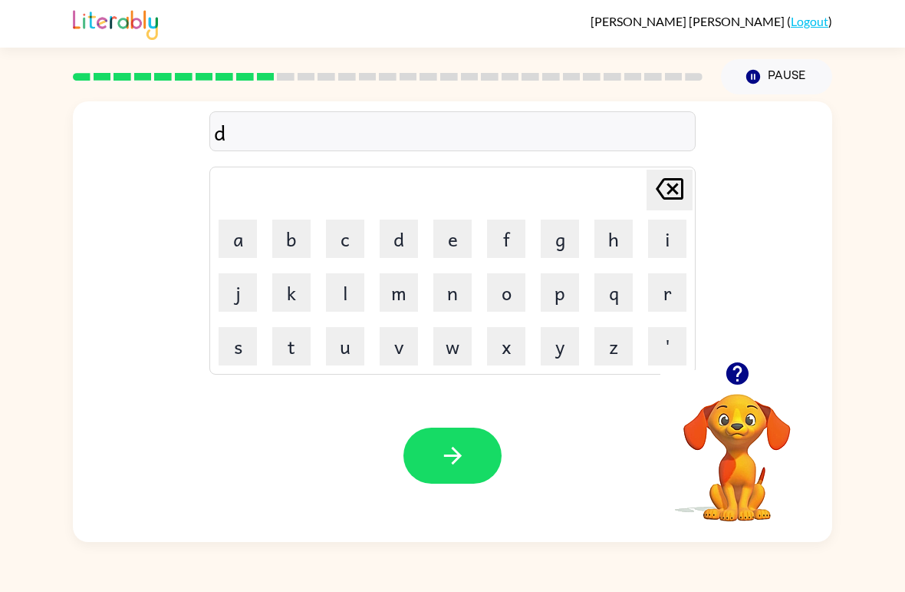
click at [655, 241] on button "i" at bounding box center [667, 238] width 38 height 38
click at [242, 353] on button "s" at bounding box center [238, 346] width 38 height 38
click at [298, 353] on button "t" at bounding box center [291, 346] width 38 height 38
click at [737, 374] on icon "button" at bounding box center [737, 373] width 22 height 22
click at [674, 290] on button "r" at bounding box center [667, 292] width 38 height 38
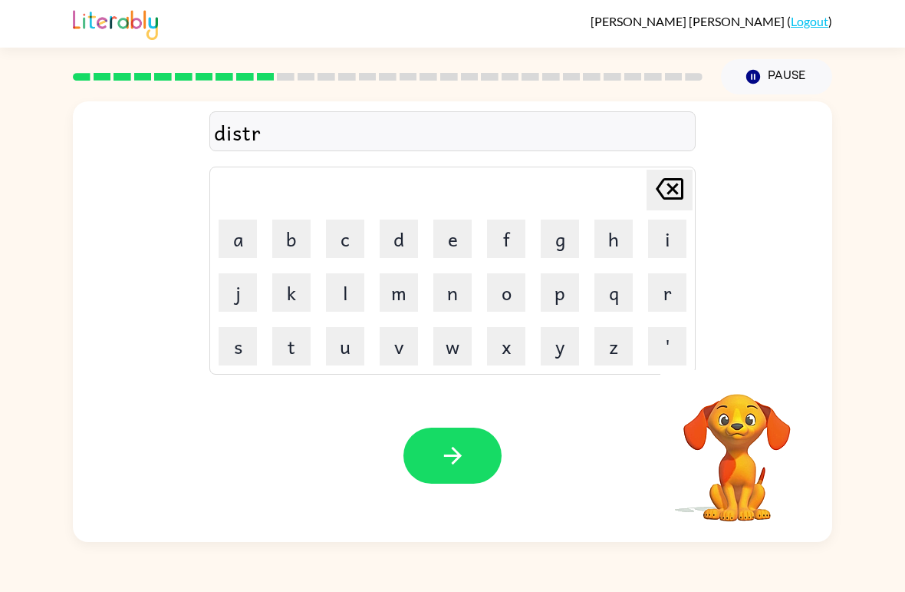
click at [348, 351] on button "u" at bounding box center [345, 346] width 38 height 38
click at [249, 348] on button "s" at bounding box center [238, 346] width 38 height 38
click at [289, 345] on button "t" at bounding box center [291, 346] width 38 height 38
click at [488, 450] on button "button" at bounding box center [453, 455] width 98 height 56
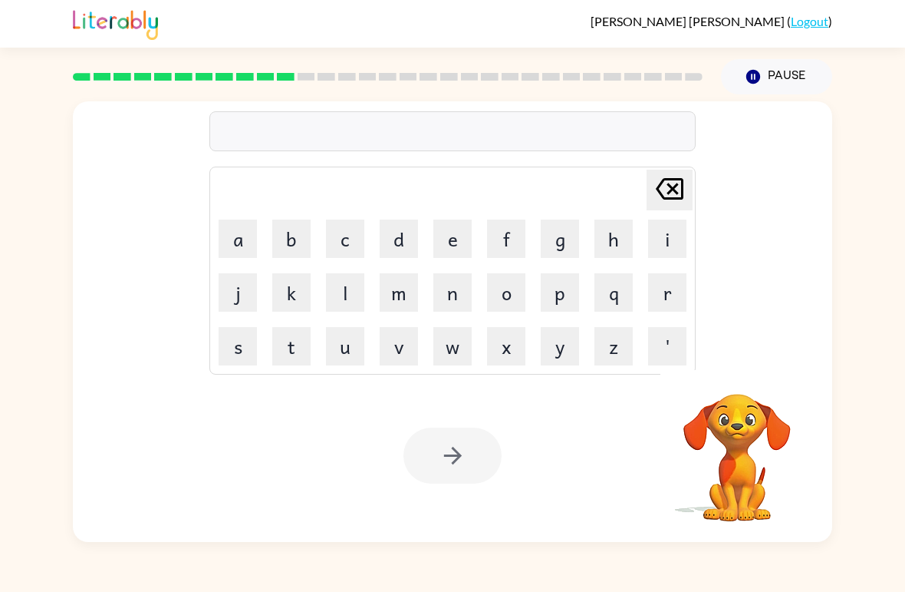
click at [663, 291] on button "r" at bounding box center [667, 292] width 38 height 38
click at [512, 282] on button "o" at bounding box center [506, 292] width 38 height 38
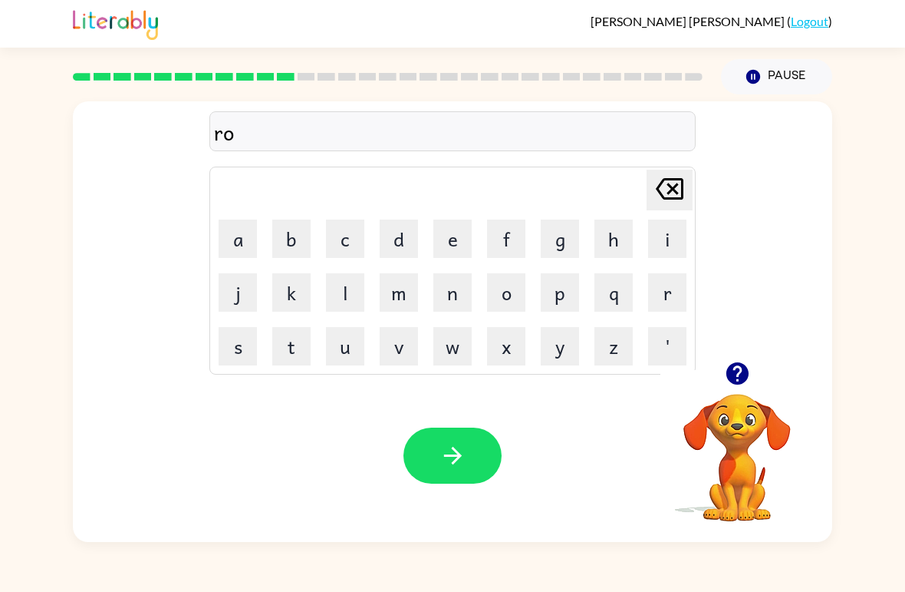
click at [351, 343] on button "u" at bounding box center [345, 346] width 38 height 38
click at [416, 227] on button "d" at bounding box center [399, 238] width 38 height 38
click at [485, 462] on button "button" at bounding box center [453, 455] width 98 height 56
click at [348, 352] on button "u" at bounding box center [345, 346] width 38 height 38
click at [564, 302] on button "p" at bounding box center [560, 292] width 38 height 38
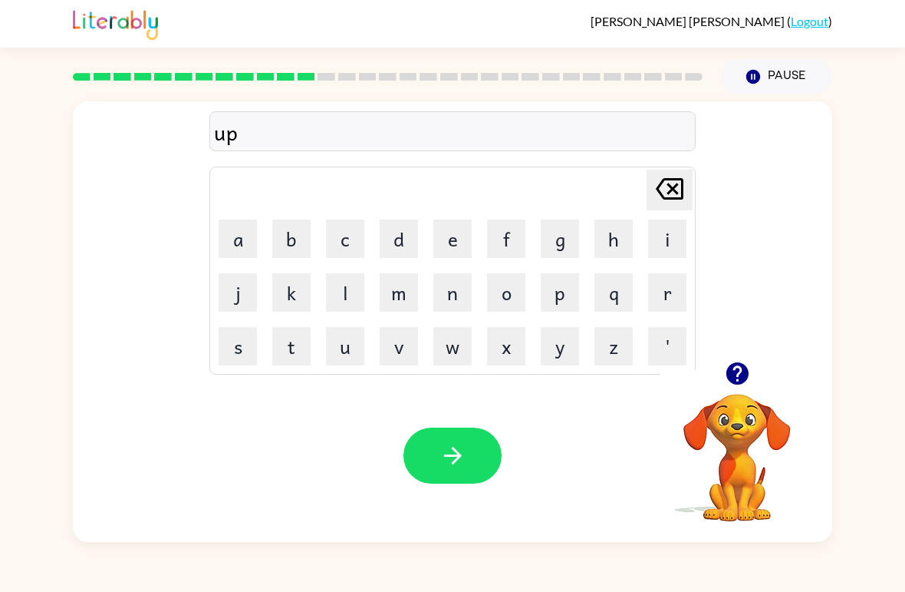
click at [560, 243] on button "g" at bounding box center [560, 238] width 38 height 38
click at [665, 295] on button "r" at bounding box center [667, 292] width 38 height 38
click at [239, 295] on button "j" at bounding box center [238, 292] width 38 height 38
click at [404, 242] on button "d" at bounding box center [399, 238] width 38 height 38
click at [449, 244] on button "e" at bounding box center [453, 238] width 38 height 38
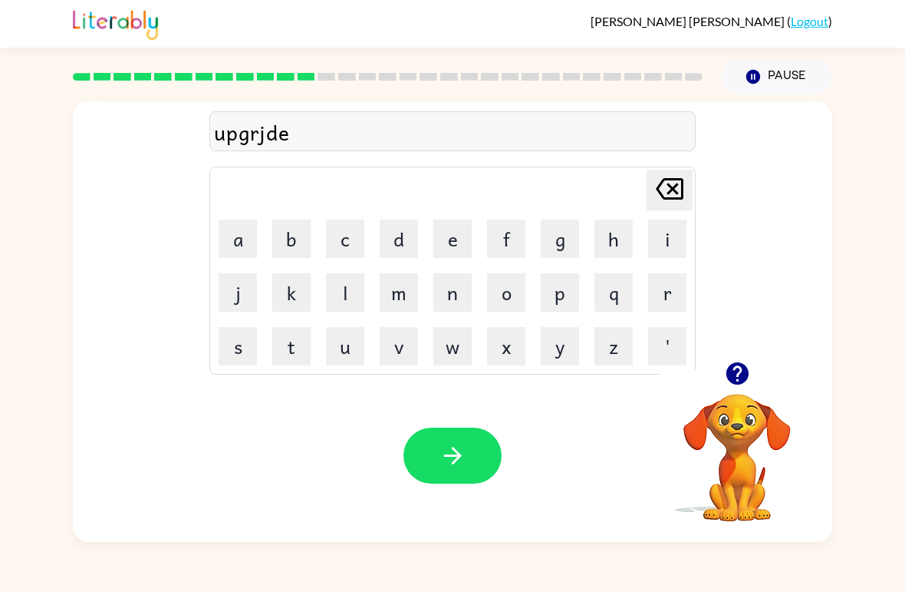
click at [658, 191] on icon at bounding box center [670, 188] width 28 height 21
click at [666, 194] on icon "[PERSON_NAME] last character input" at bounding box center [669, 188] width 37 height 37
click at [250, 239] on button "a" at bounding box center [238, 238] width 38 height 38
click at [410, 246] on button "d" at bounding box center [399, 238] width 38 height 38
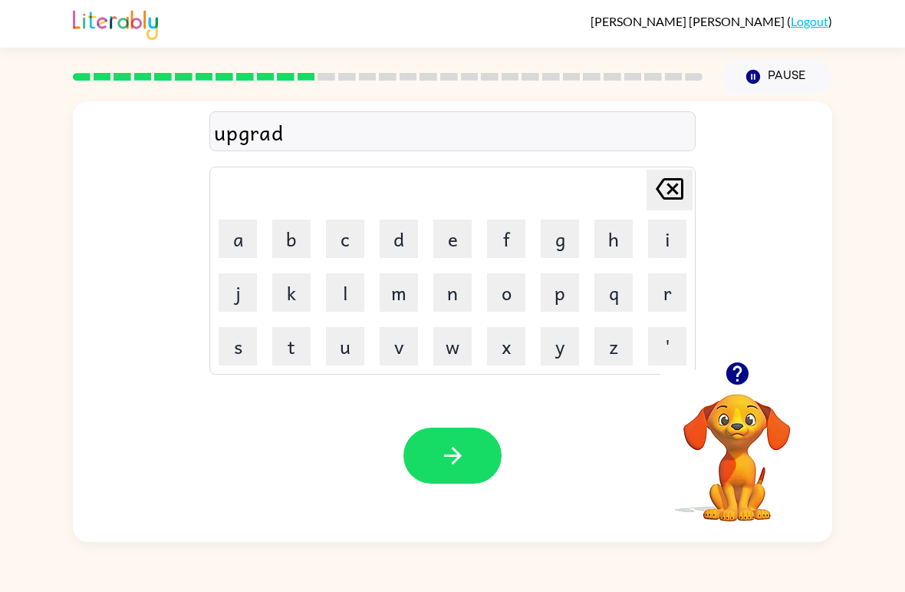
click at [457, 237] on button "e" at bounding box center [453, 238] width 38 height 38
click at [466, 441] on button "button" at bounding box center [453, 455] width 98 height 56
click at [749, 376] on icon "button" at bounding box center [737, 373] width 27 height 27
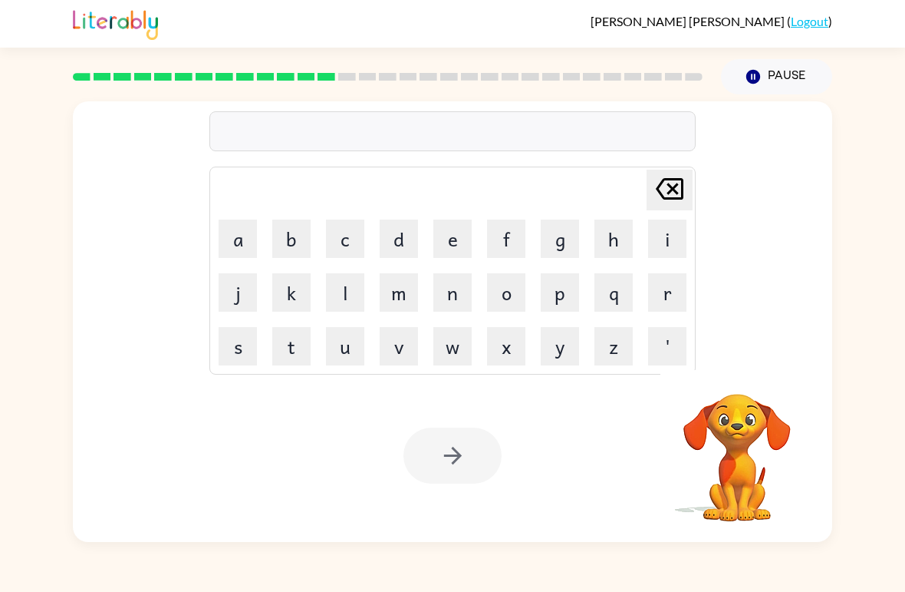
click at [406, 292] on button "m" at bounding box center [399, 292] width 38 height 38
click at [246, 238] on button "a" at bounding box center [238, 238] width 38 height 38
click at [462, 294] on button "n" at bounding box center [453, 292] width 38 height 38
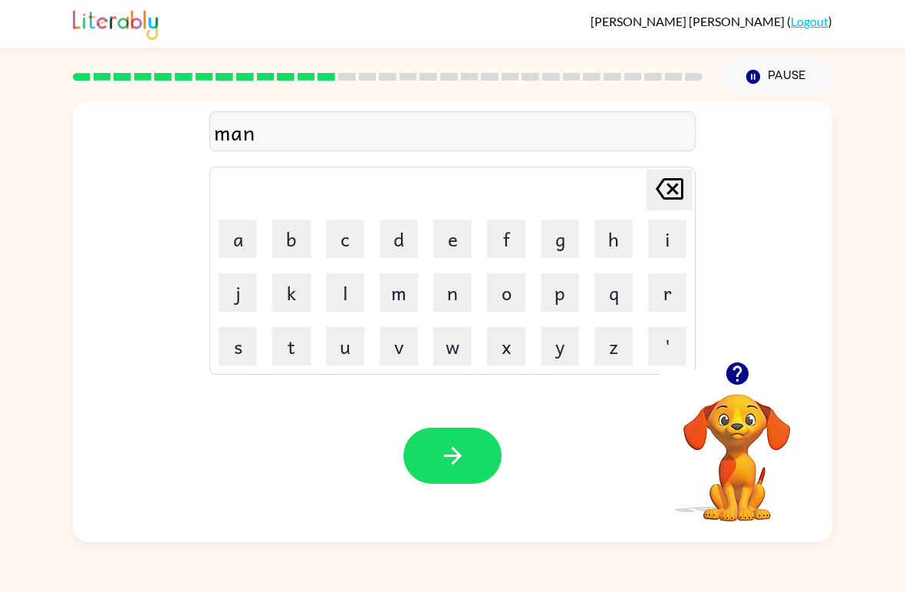
click at [750, 375] on icon "button" at bounding box center [737, 373] width 27 height 27
click at [456, 242] on button "e" at bounding box center [453, 238] width 38 height 38
click at [455, 242] on button "e" at bounding box center [453, 238] width 38 height 38
click at [233, 346] on button "s" at bounding box center [238, 346] width 38 height 38
click at [668, 191] on icon "[PERSON_NAME] last character input" at bounding box center [669, 188] width 37 height 37
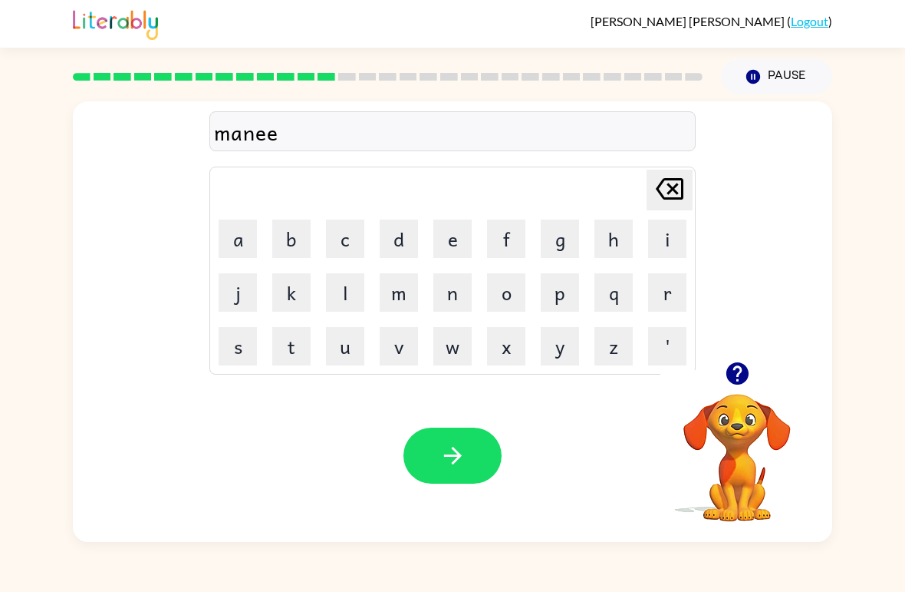
click at [668, 191] on icon "[PERSON_NAME] last character input" at bounding box center [669, 188] width 37 height 37
click at [239, 347] on button "s" at bounding box center [238, 346] width 38 height 38
click at [477, 460] on button "button" at bounding box center [453, 455] width 98 height 56
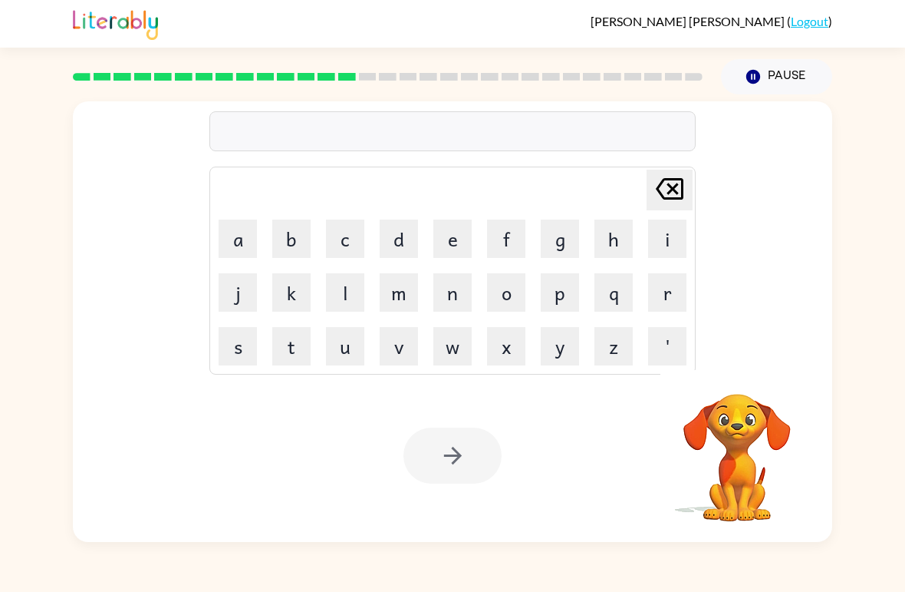
click at [302, 237] on button "b" at bounding box center [291, 238] width 38 height 38
click at [508, 291] on button "o" at bounding box center [506, 292] width 38 height 38
click at [451, 299] on button "n" at bounding box center [453, 292] width 38 height 38
click at [448, 242] on button "e" at bounding box center [453, 238] width 38 height 38
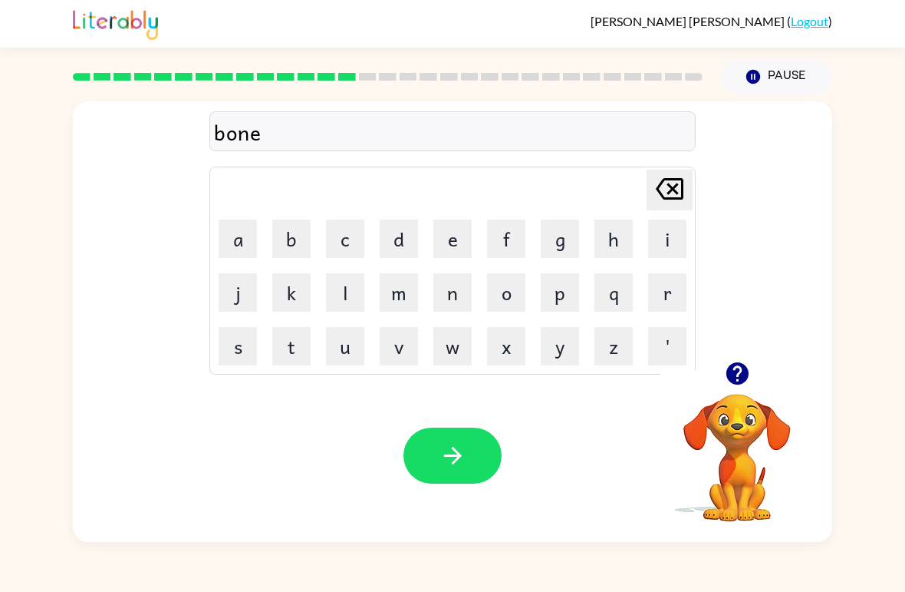
click at [242, 343] on button "s" at bounding box center [238, 346] width 38 height 38
click at [473, 444] on button "button" at bounding box center [453, 455] width 98 height 56
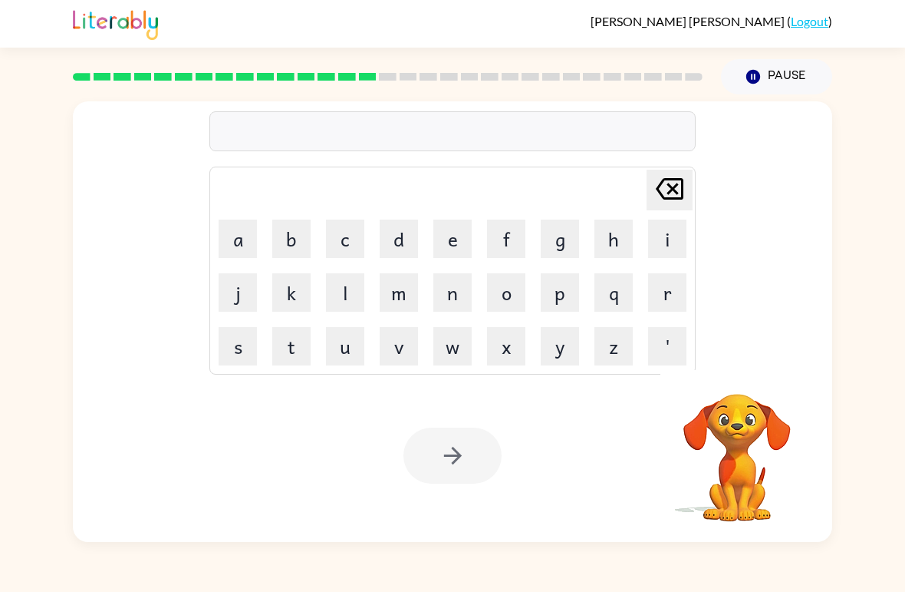
click at [256, 341] on button "s" at bounding box center [238, 346] width 38 height 38
click at [753, 368] on button "button" at bounding box center [737, 373] width 39 height 39
click at [355, 340] on button "u" at bounding box center [345, 346] width 38 height 38
click at [516, 298] on button "o" at bounding box center [506, 292] width 38 height 38
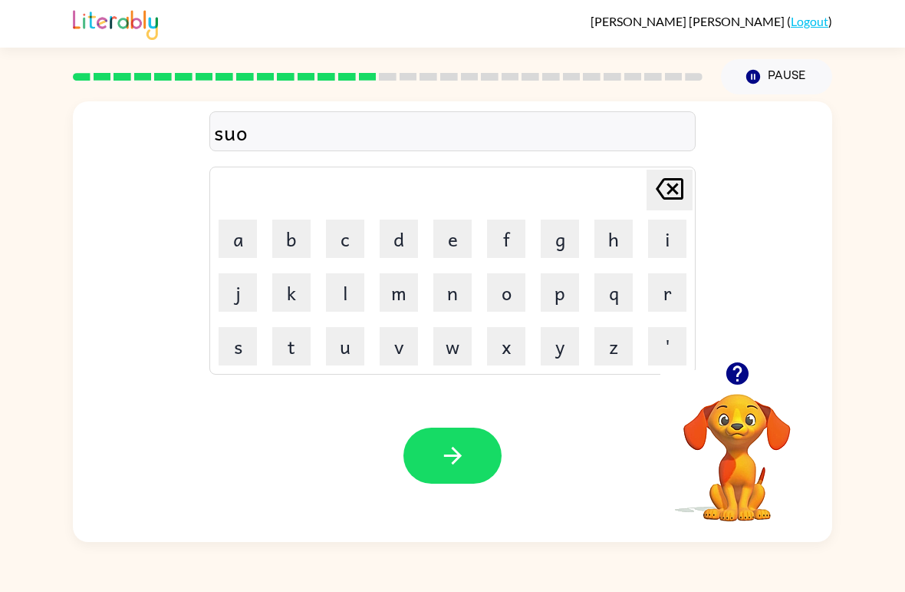
click at [657, 275] on button "r" at bounding box center [667, 292] width 38 height 38
click at [678, 206] on icon "[PERSON_NAME] last character input" at bounding box center [669, 188] width 37 height 37
click at [661, 190] on icon "[PERSON_NAME] last character input" at bounding box center [669, 188] width 37 height 37
click at [521, 285] on button "o" at bounding box center [506, 292] width 38 height 38
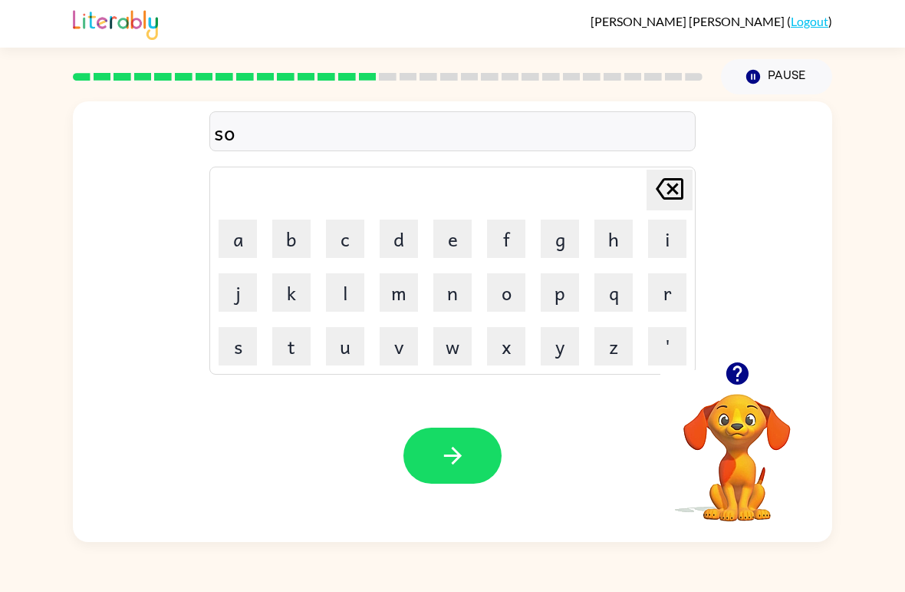
click at [352, 358] on button "u" at bounding box center [345, 346] width 38 height 38
click at [513, 302] on button "o" at bounding box center [506, 292] width 38 height 38
click at [683, 185] on icon at bounding box center [670, 188] width 28 height 21
click at [677, 186] on icon at bounding box center [670, 188] width 28 height 21
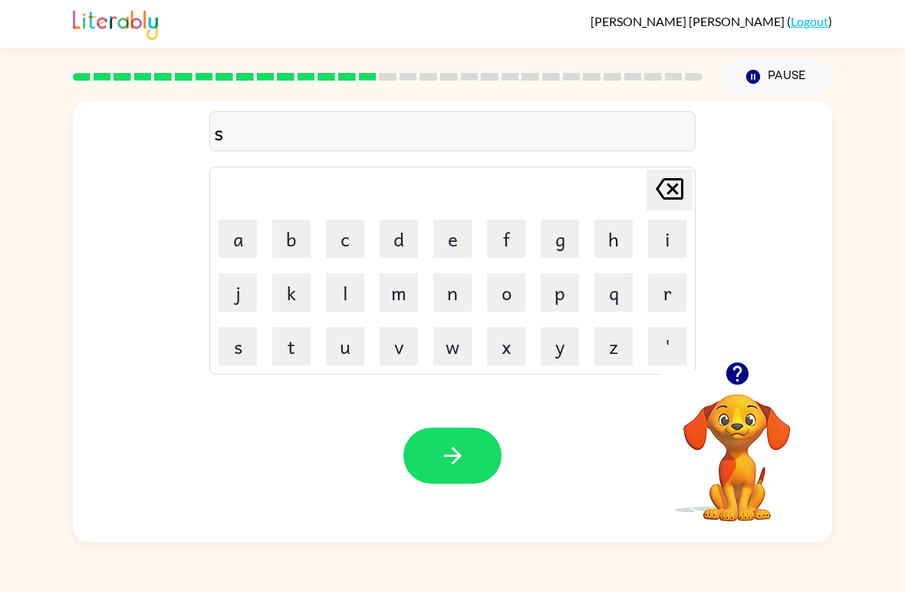
click at [364, 346] on button "u" at bounding box center [345, 346] width 38 height 38
click at [515, 300] on button "o" at bounding box center [506, 292] width 38 height 38
click at [678, 290] on button "r" at bounding box center [667, 292] width 38 height 38
click at [408, 293] on button "m" at bounding box center [399, 292] width 38 height 38
click at [746, 371] on icon "button" at bounding box center [737, 373] width 22 height 22
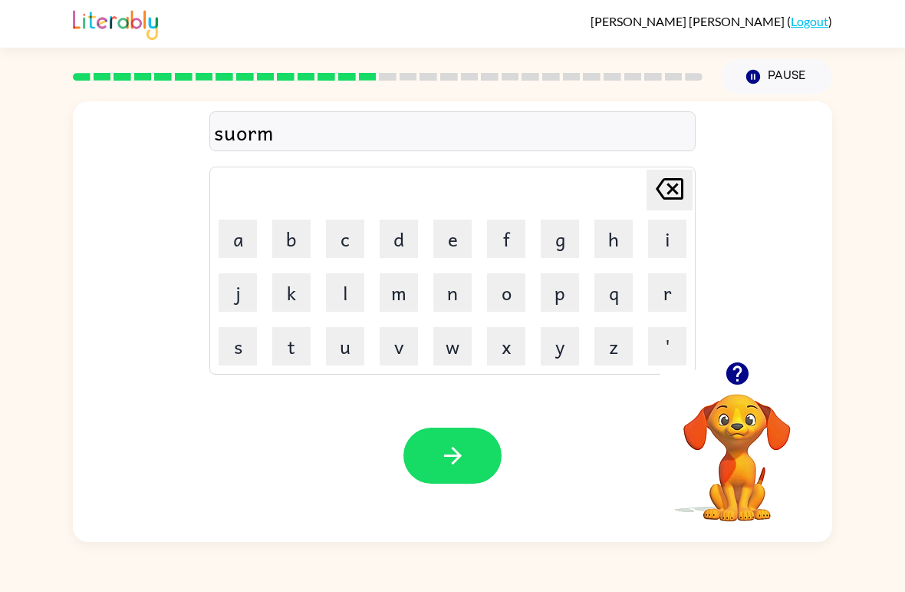
click at [464, 439] on button "button" at bounding box center [453, 455] width 98 height 56
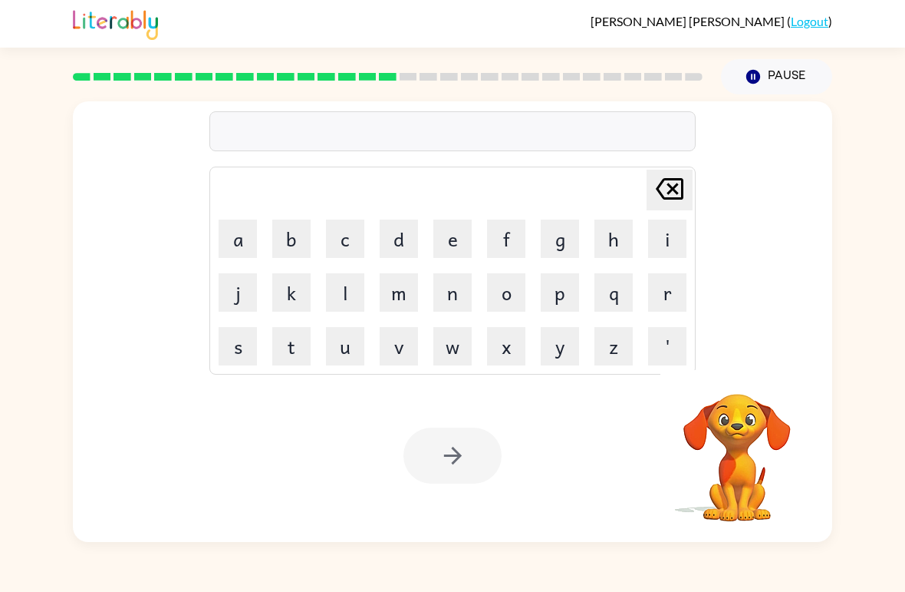
click at [672, 291] on button "r" at bounding box center [667, 292] width 38 height 38
click at [246, 229] on button "a" at bounding box center [238, 238] width 38 height 38
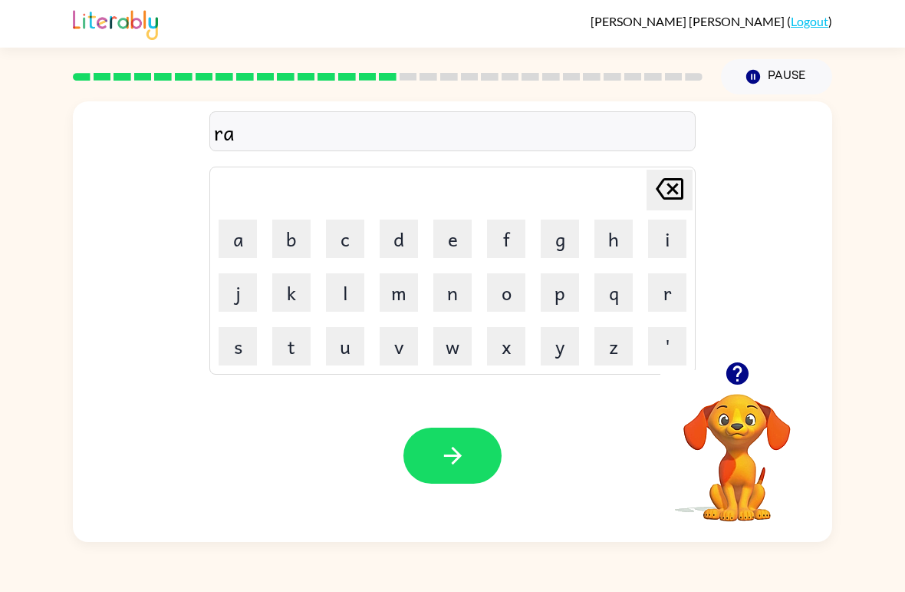
click at [752, 380] on button "button" at bounding box center [737, 373] width 39 height 39
click at [404, 299] on button "m" at bounding box center [399, 292] width 38 height 38
click at [492, 430] on div at bounding box center [453, 455] width 98 height 56
click at [467, 444] on button "button" at bounding box center [453, 455] width 98 height 56
click at [309, 240] on button "b" at bounding box center [291, 238] width 38 height 38
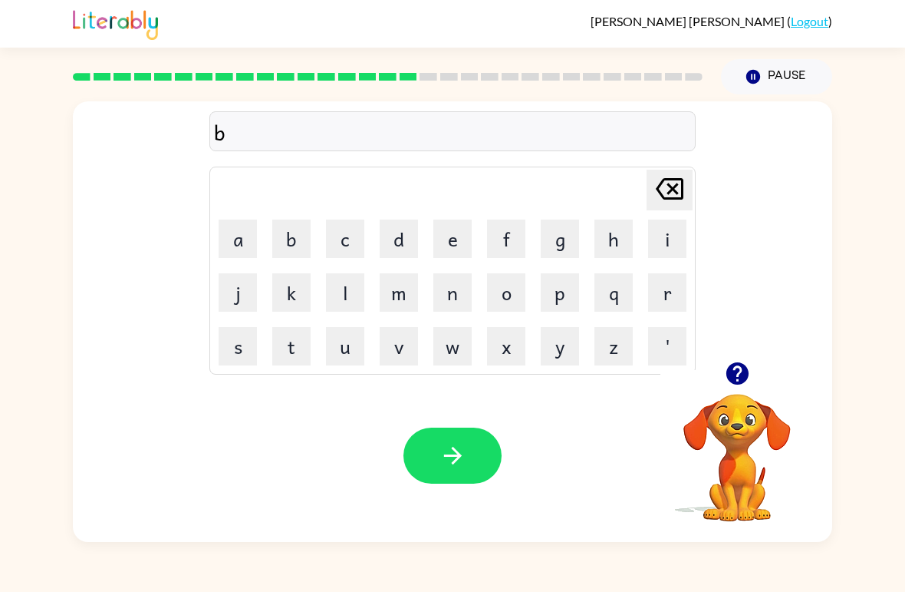
click at [699, 290] on div "b [PERSON_NAME] last character input a b c d e f g h i j k l m n o p q r s t u …" at bounding box center [453, 231] width 760 height 260
click at [729, 374] on icon "button" at bounding box center [737, 373] width 22 height 22
click at [734, 371] on video "Your browser must support playing .mp4 files to use Literably. Please try using…" at bounding box center [737, 446] width 153 height 153
click at [661, 299] on button "r" at bounding box center [667, 292] width 38 height 38
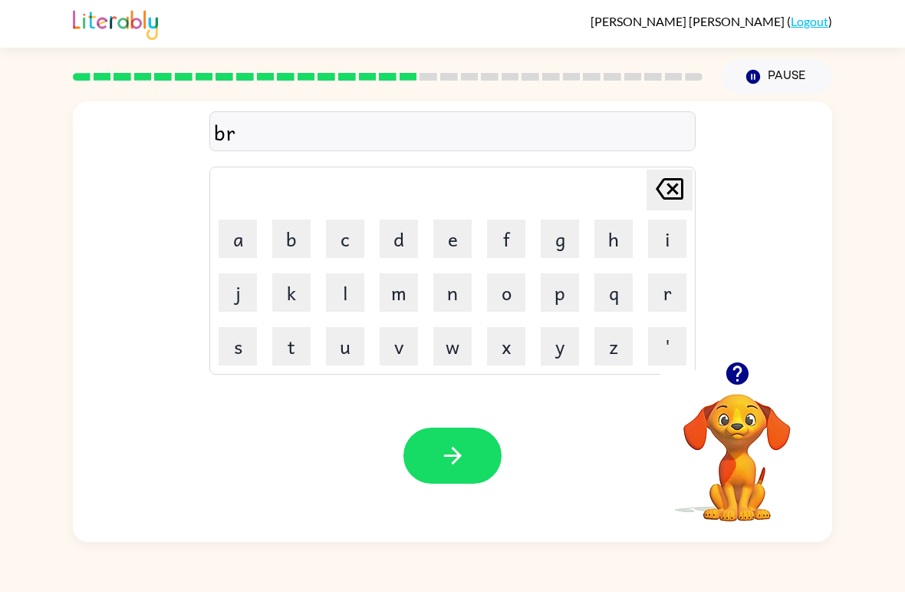
click at [674, 242] on button "i" at bounding box center [667, 238] width 38 height 38
click at [395, 289] on button "m" at bounding box center [399, 292] width 38 height 38
click at [672, 231] on button "i" at bounding box center [667, 238] width 38 height 38
click at [449, 301] on button "n" at bounding box center [453, 292] width 38 height 38
click at [553, 233] on button "g" at bounding box center [560, 238] width 38 height 38
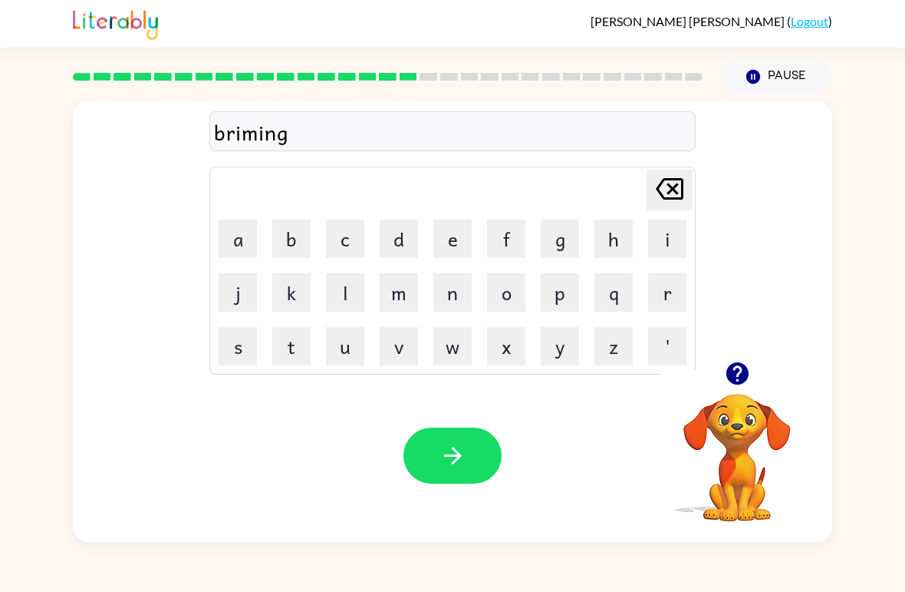
click at [741, 372] on icon "button" at bounding box center [737, 373] width 27 height 27
click at [476, 450] on button "button" at bounding box center [453, 455] width 98 height 56
click at [675, 291] on button "r" at bounding box center [667, 292] width 38 height 38
click at [665, 240] on button "i" at bounding box center [667, 238] width 38 height 38
click at [234, 341] on button "s" at bounding box center [238, 346] width 38 height 38
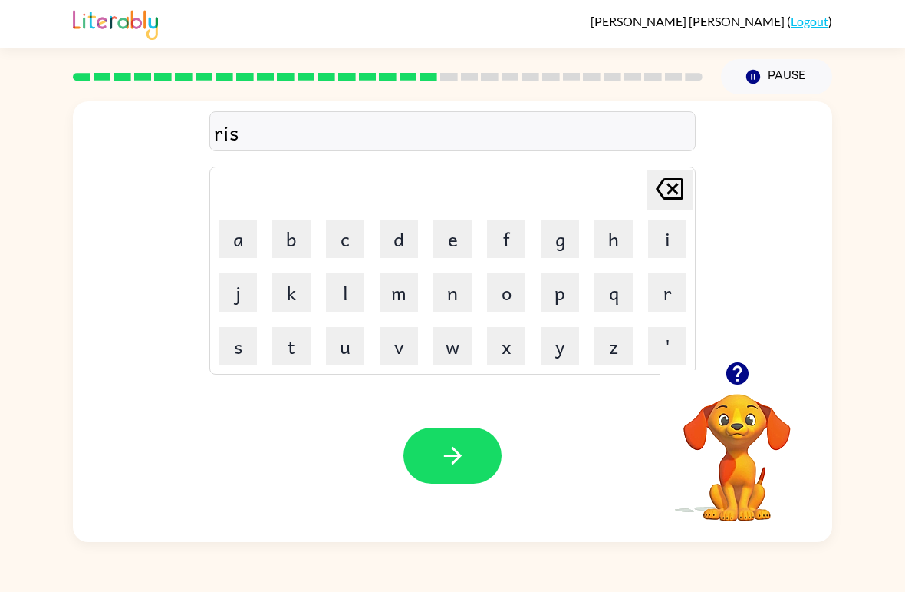
click at [292, 304] on button "k" at bounding box center [291, 292] width 38 height 38
click at [673, 246] on button "i" at bounding box center [667, 238] width 38 height 38
click at [450, 241] on button "e" at bounding box center [453, 238] width 38 height 38
click at [249, 343] on button "s" at bounding box center [238, 346] width 38 height 38
click at [296, 341] on button "t" at bounding box center [291, 346] width 38 height 38
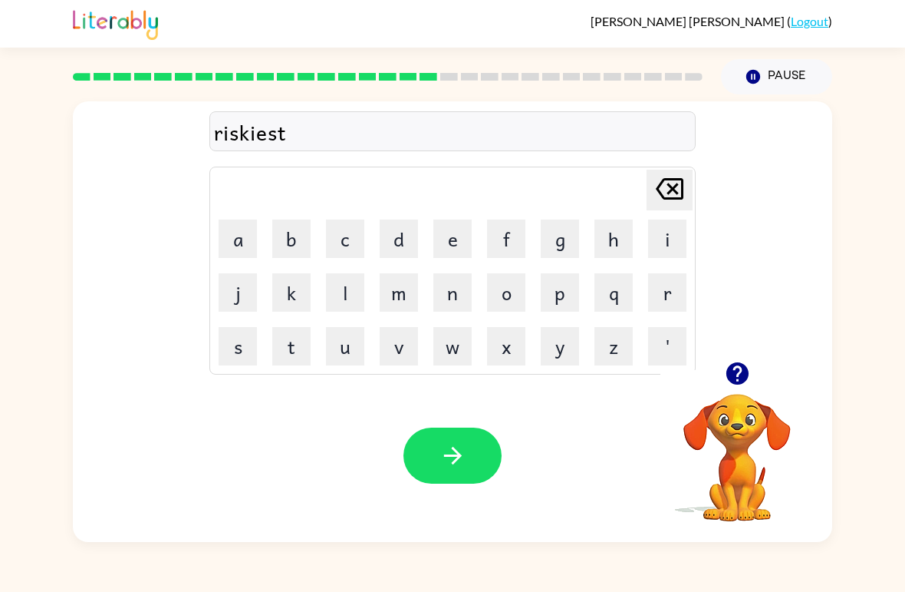
click at [467, 457] on button "button" at bounding box center [453, 455] width 98 height 56
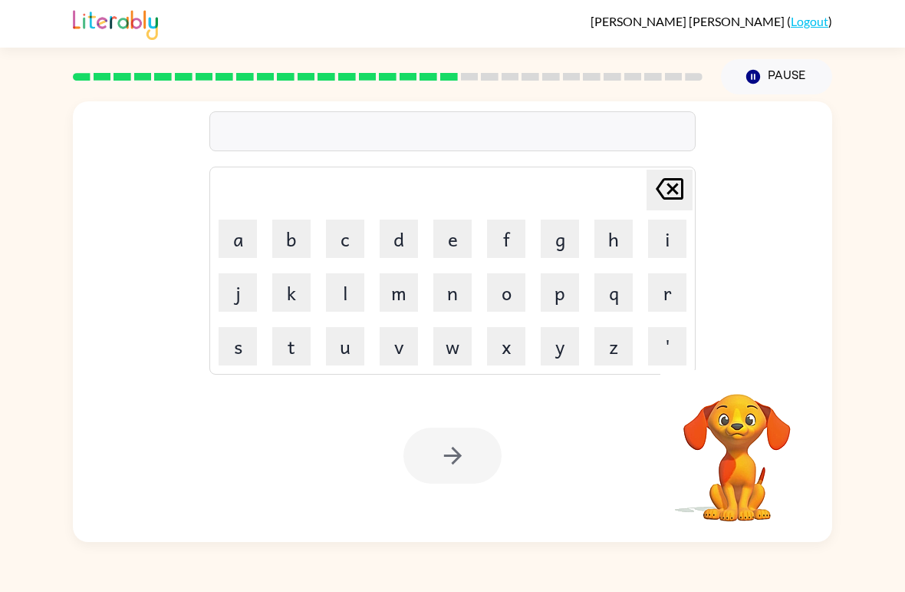
click at [242, 256] on button "a" at bounding box center [238, 238] width 38 height 38
click at [679, 285] on button "r" at bounding box center [667, 292] width 38 height 38
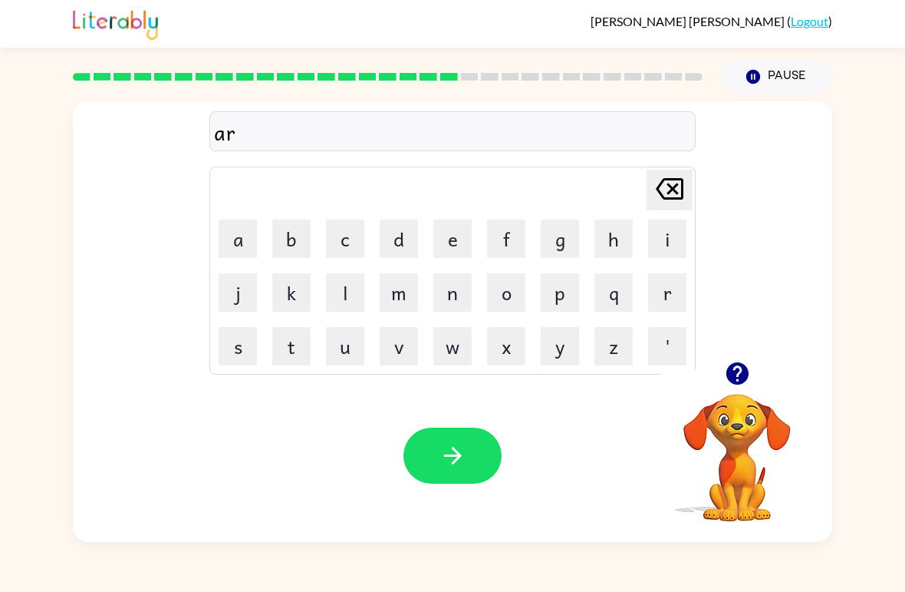
click at [340, 239] on button "c" at bounding box center [345, 238] width 38 height 38
click at [615, 230] on button "h" at bounding box center [614, 238] width 38 height 38
click at [456, 340] on button "w" at bounding box center [453, 346] width 38 height 38
click at [249, 246] on button "a" at bounding box center [238, 238] width 38 height 38
click at [578, 338] on button "y" at bounding box center [560, 346] width 38 height 38
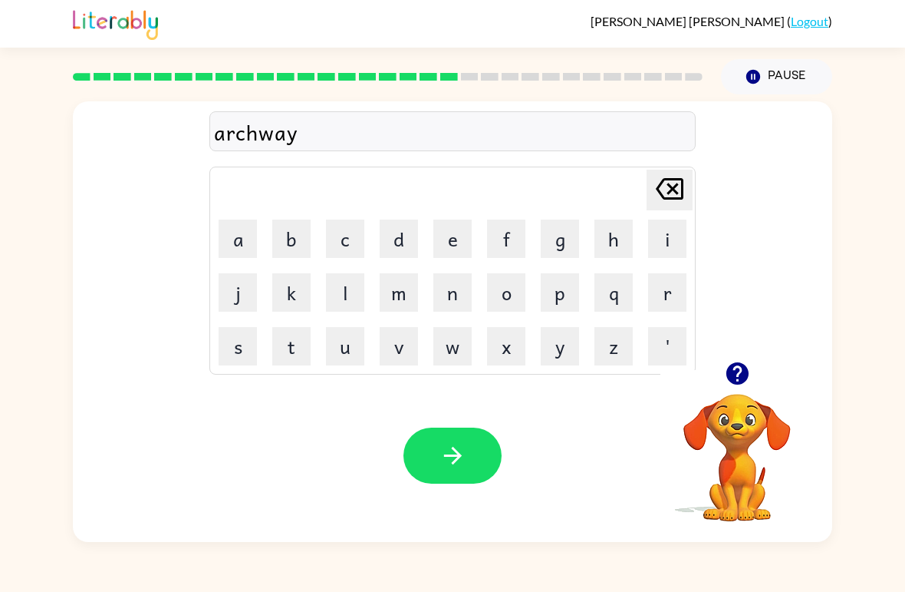
click at [743, 379] on icon "button" at bounding box center [737, 373] width 22 height 22
click at [445, 467] on icon "button" at bounding box center [453, 455] width 27 height 27
click at [738, 392] on button "button" at bounding box center [737, 373] width 39 height 39
click at [506, 289] on button "o" at bounding box center [506, 292] width 38 height 38
click at [667, 195] on icon "[PERSON_NAME] last character input" at bounding box center [669, 188] width 37 height 37
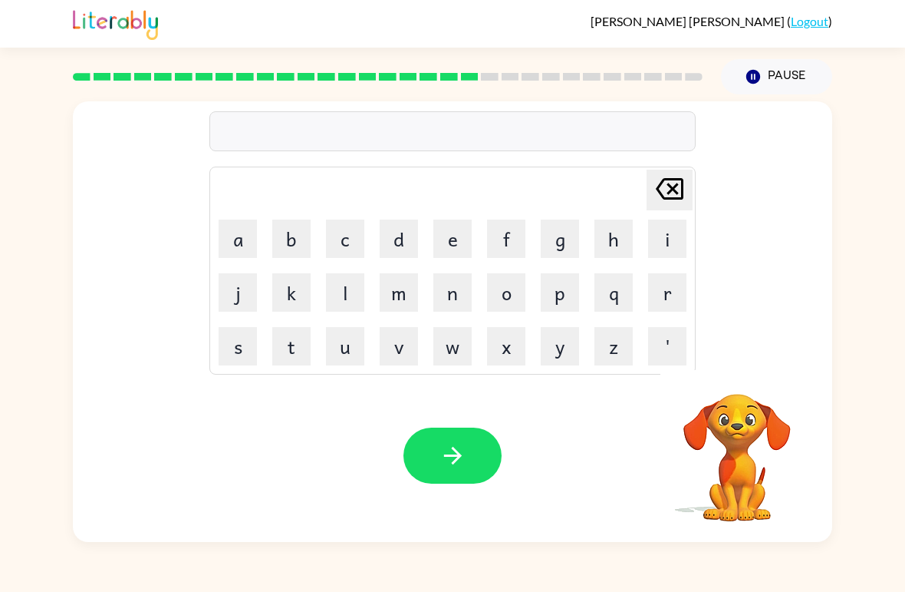
click at [507, 244] on button "f" at bounding box center [506, 238] width 38 height 38
click at [515, 289] on button "o" at bounding box center [506, 292] width 38 height 38
click at [728, 391] on button "button" at bounding box center [737, 373] width 39 height 39
click at [728, 391] on video "Your browser must support playing .mp4 files to use Literably. Please try using…" at bounding box center [737, 446] width 153 height 153
click at [344, 285] on button "l" at bounding box center [345, 292] width 38 height 38
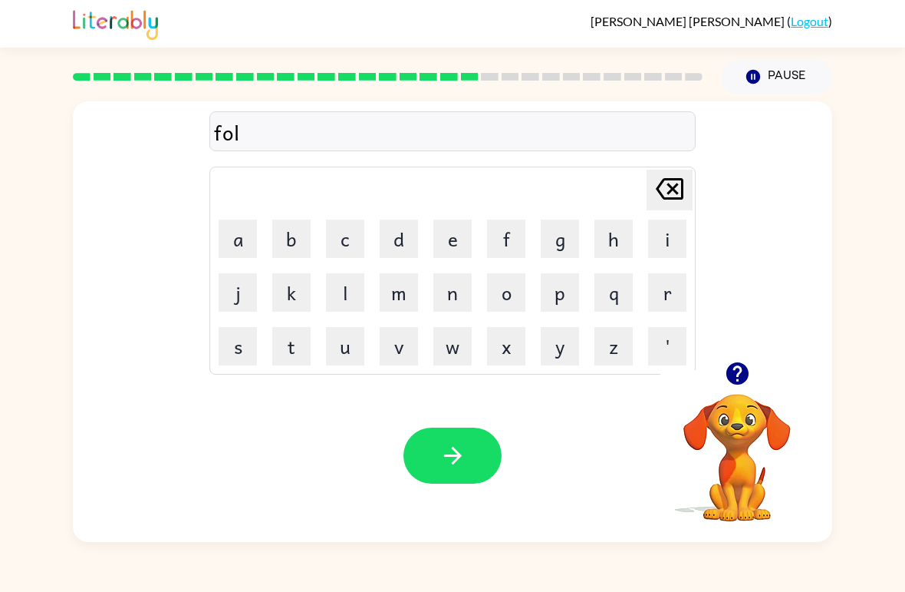
click at [668, 189] on icon "[PERSON_NAME] last character input" at bounding box center [669, 188] width 37 height 37
click at [252, 238] on button "a" at bounding box center [238, 238] width 38 height 38
click at [350, 358] on button "u" at bounding box center [345, 346] width 38 height 38
click at [359, 299] on button "l" at bounding box center [345, 292] width 38 height 38
click at [467, 242] on button "e" at bounding box center [453, 238] width 38 height 38
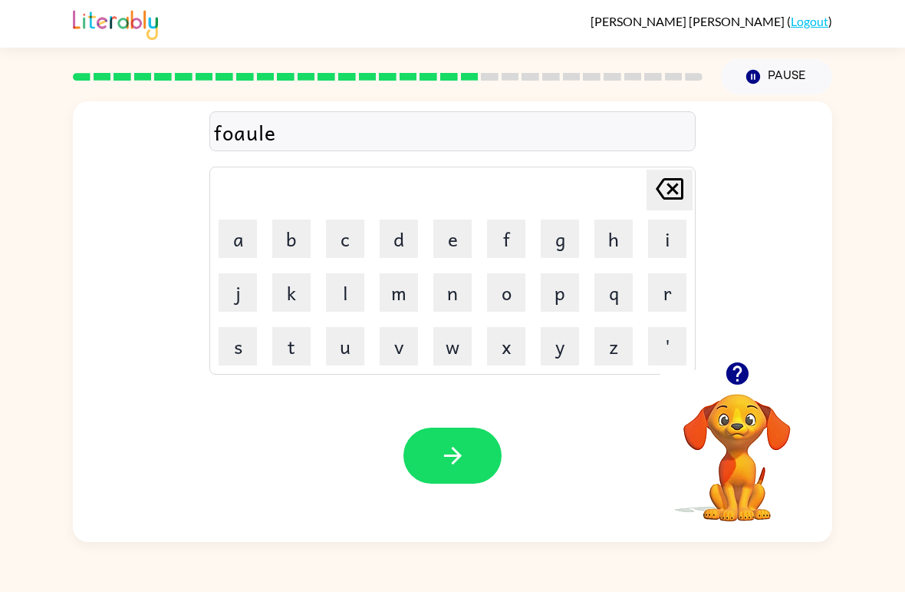
click at [681, 174] on icon "[PERSON_NAME] last character input" at bounding box center [669, 188] width 37 height 37
click at [681, 173] on icon "[PERSON_NAME] last character input" at bounding box center [669, 188] width 37 height 37
click at [675, 193] on icon at bounding box center [670, 188] width 28 height 21
click at [660, 193] on icon at bounding box center [670, 188] width 28 height 21
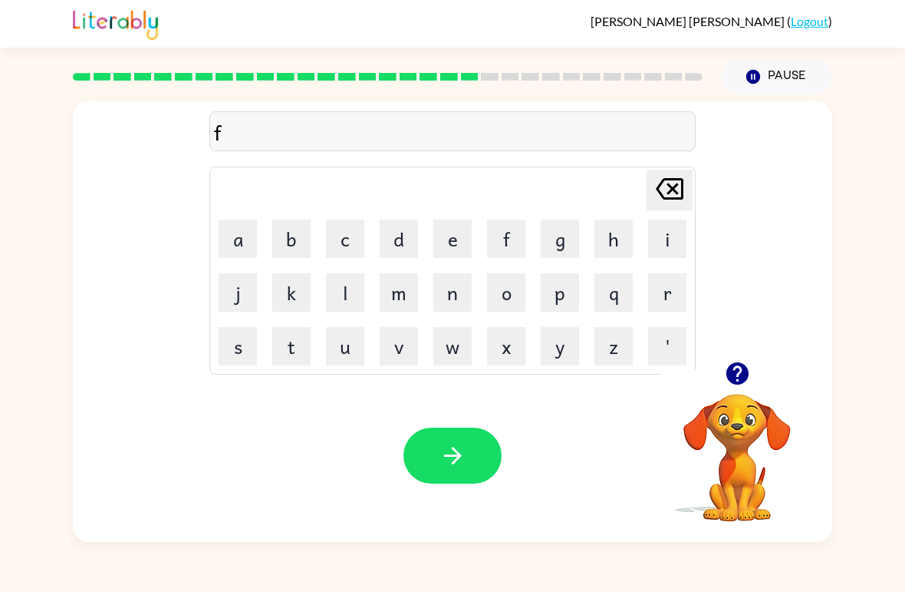
click at [503, 298] on button "o" at bounding box center [506, 292] width 38 height 38
click at [771, 363] on div at bounding box center [737, 373] width 153 height 39
click at [736, 376] on icon "button" at bounding box center [737, 373] width 22 height 22
click at [336, 295] on button "l" at bounding box center [345, 292] width 38 height 38
click at [506, 296] on button "o" at bounding box center [506, 292] width 38 height 38
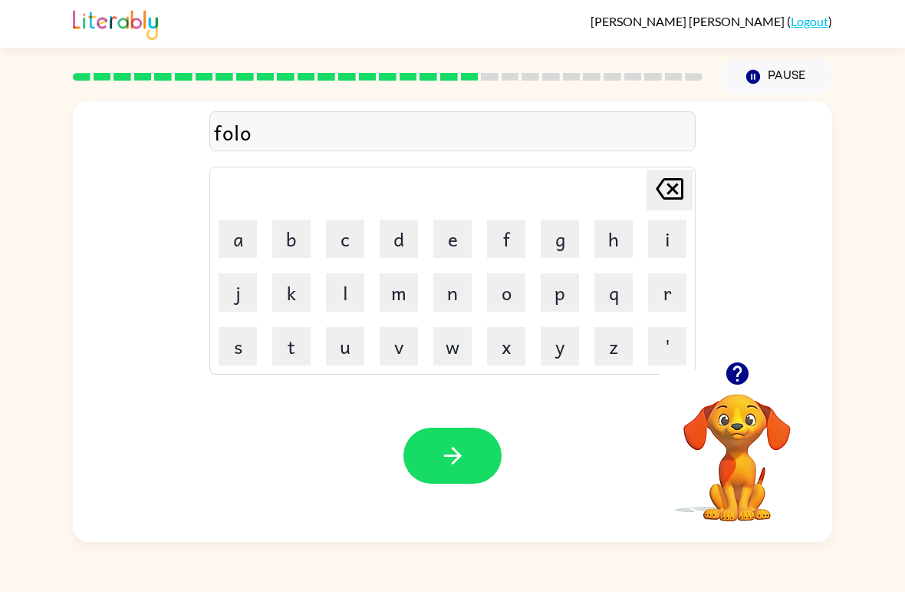
click at [407, 237] on button "d" at bounding box center [399, 238] width 38 height 38
click at [450, 242] on button "e" at bounding box center [453, 238] width 38 height 38
click at [477, 437] on button "button" at bounding box center [453, 455] width 98 height 56
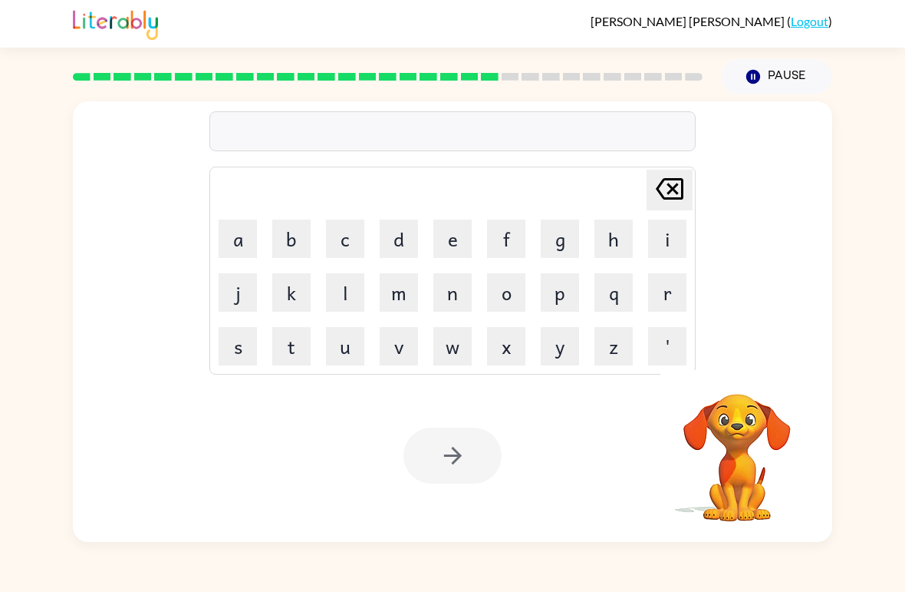
click at [222, 358] on button "s" at bounding box center [238, 346] width 38 height 38
click at [454, 239] on button "e" at bounding box center [453, 238] width 38 height 38
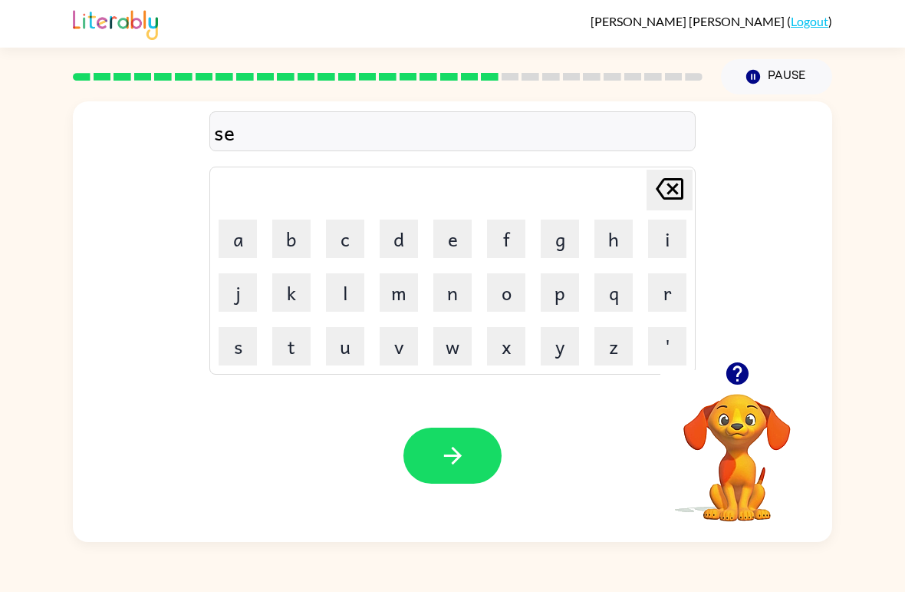
click at [447, 305] on button "n" at bounding box center [453, 292] width 38 height 38
click at [732, 391] on button "button" at bounding box center [737, 373] width 39 height 39
click at [297, 360] on button "t" at bounding box center [291, 346] width 38 height 38
click at [676, 233] on button "i" at bounding box center [667, 238] width 38 height 38
click at [555, 297] on button "p" at bounding box center [560, 292] width 38 height 38
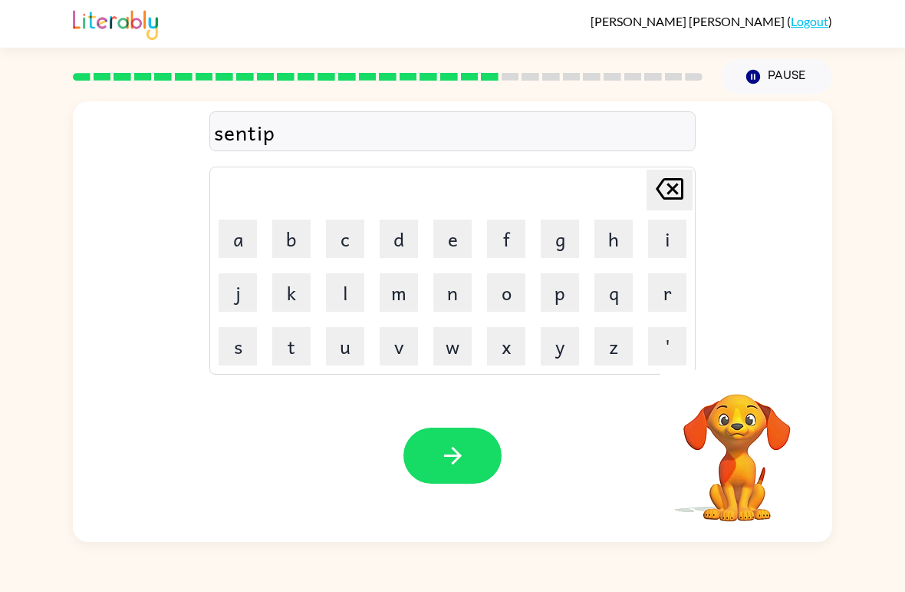
click at [660, 252] on button "i" at bounding box center [667, 238] width 38 height 38
click at [417, 239] on button "d" at bounding box center [399, 238] width 38 height 38
click at [471, 462] on button "button" at bounding box center [453, 455] width 98 height 56
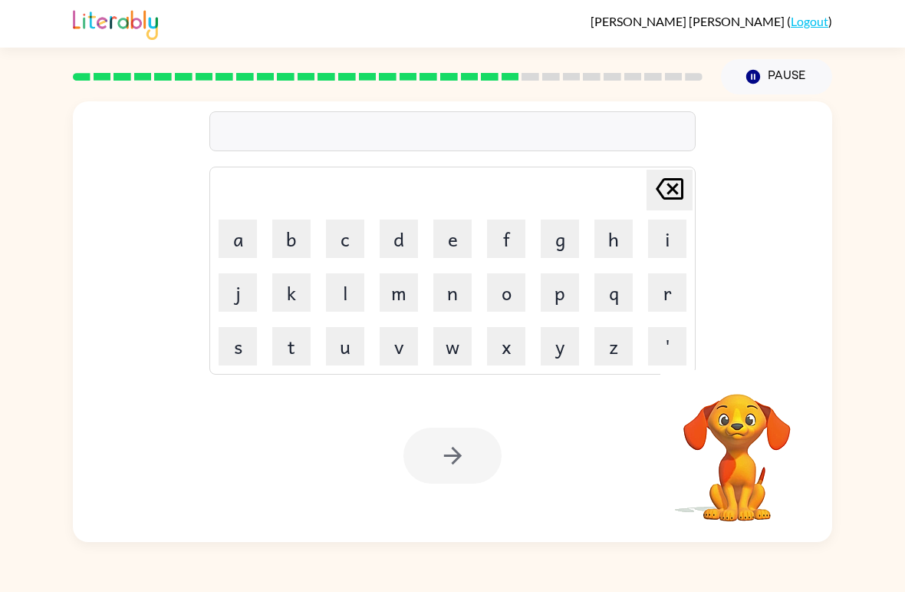
click at [256, 351] on button "s" at bounding box center [238, 346] width 38 height 38
click at [519, 300] on button "o" at bounding box center [506, 292] width 38 height 38
click at [254, 343] on button "s" at bounding box center [238, 346] width 38 height 38
click at [259, 348] on td "s" at bounding box center [238, 346] width 52 height 52
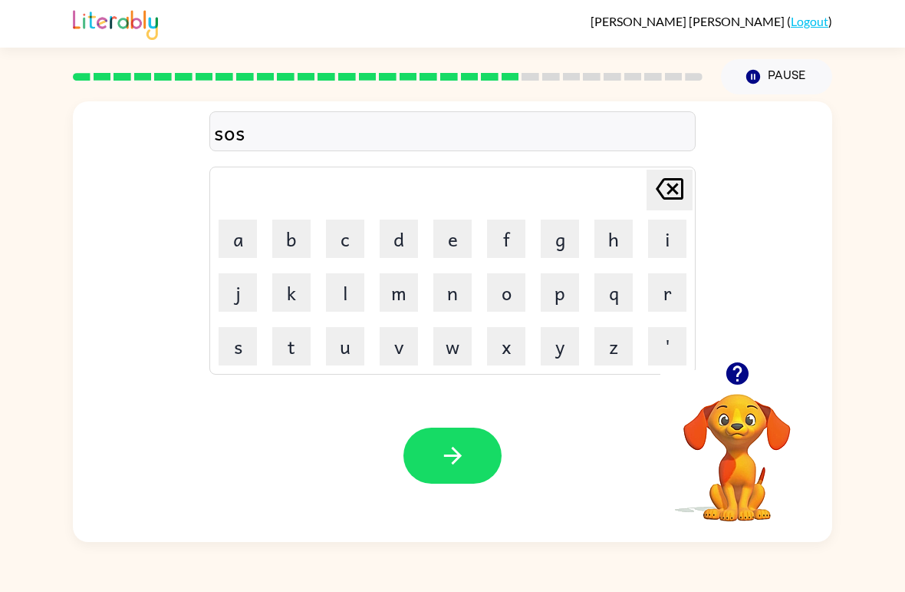
click at [290, 352] on button "t" at bounding box center [291, 346] width 38 height 38
click at [250, 242] on button "a" at bounding box center [238, 238] width 38 height 38
click at [673, 233] on button "i" at bounding box center [667, 238] width 38 height 38
click at [445, 289] on button "n" at bounding box center [453, 292] width 38 height 38
click at [475, 454] on button "button" at bounding box center [453, 455] width 98 height 56
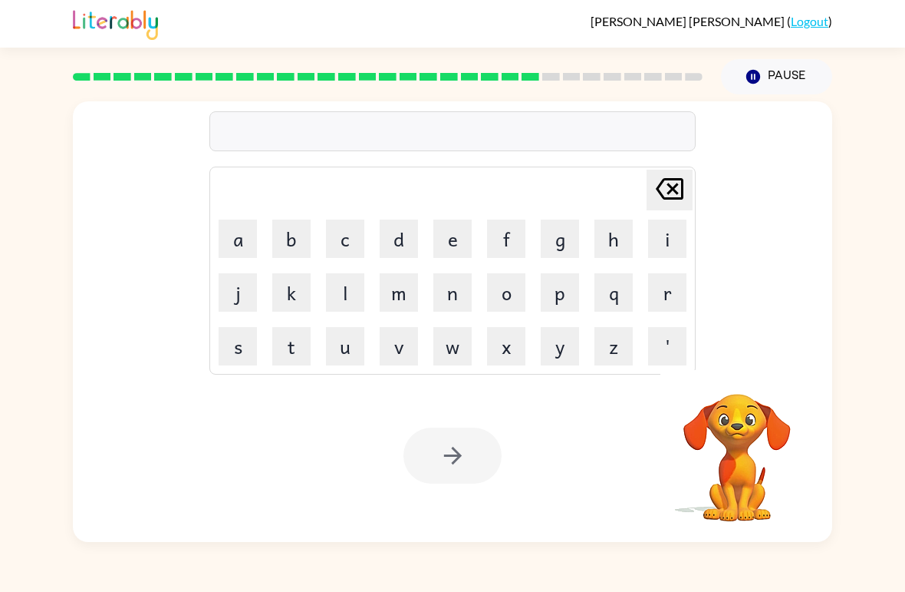
click at [522, 253] on button "f" at bounding box center [506, 238] width 38 height 38
click at [505, 295] on button "o" at bounding box center [506, 292] width 38 height 38
click at [358, 355] on button "u" at bounding box center [345, 346] width 38 height 38
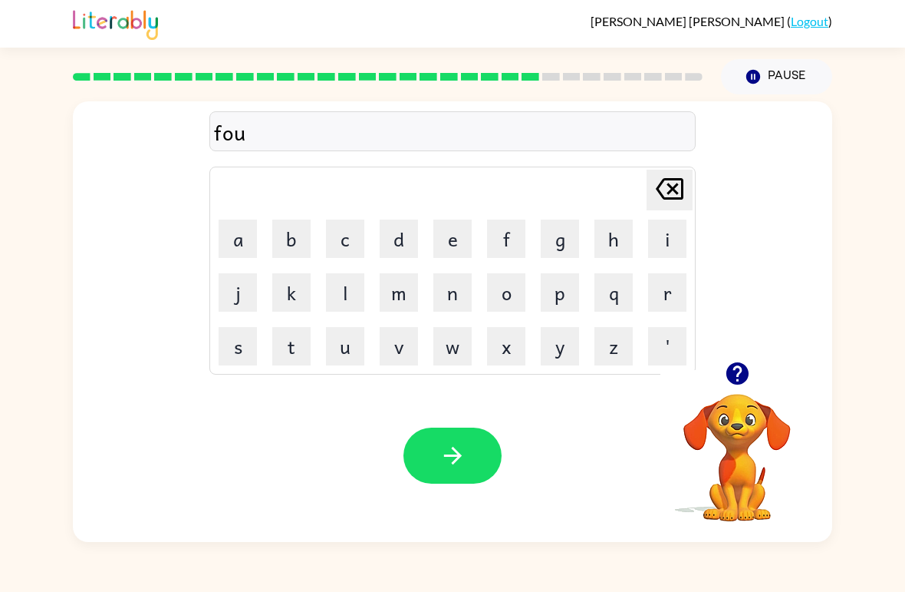
click at [460, 239] on button "e" at bounding box center [453, 238] width 38 height 38
click at [659, 301] on button "r" at bounding box center [667, 292] width 38 height 38
click at [414, 246] on button "d" at bounding box center [399, 238] width 38 height 38
click at [460, 246] on button "e" at bounding box center [453, 238] width 38 height 38
click at [473, 437] on button "button" at bounding box center [453, 455] width 98 height 56
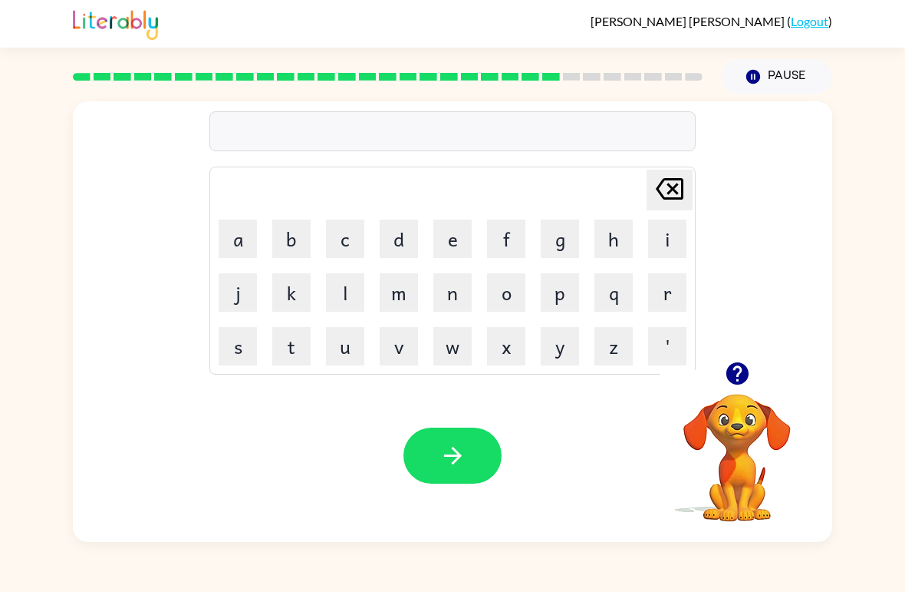
click at [731, 389] on button "button" at bounding box center [737, 373] width 39 height 39
click at [674, 292] on button "r" at bounding box center [667, 292] width 38 height 38
click at [461, 241] on button "e" at bounding box center [453, 238] width 38 height 38
click at [666, 194] on icon "[PERSON_NAME] last character input" at bounding box center [669, 188] width 37 height 37
click at [256, 251] on button "a" at bounding box center [238, 238] width 38 height 38
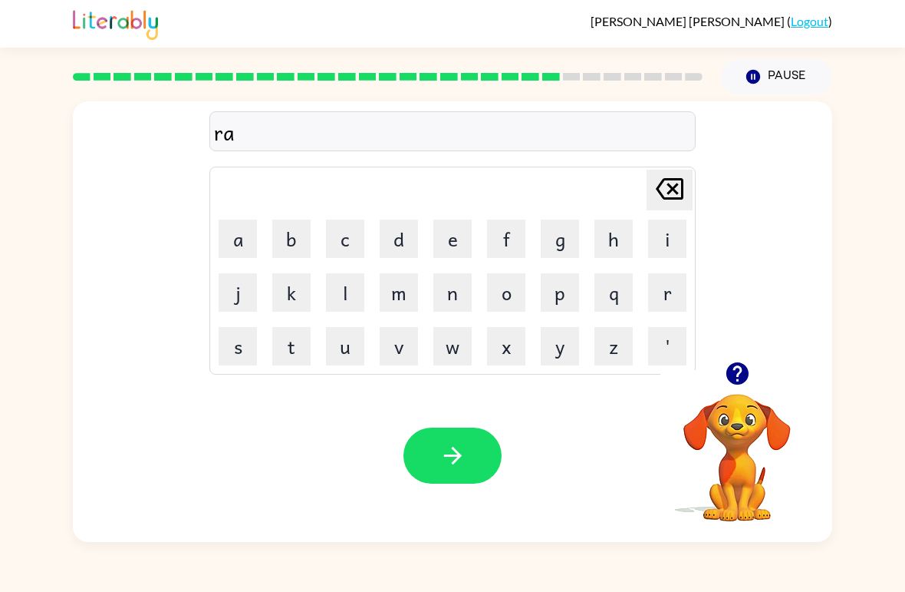
click at [751, 375] on button "button" at bounding box center [737, 373] width 39 height 39
click at [665, 196] on icon "[PERSON_NAME] last character input" at bounding box center [669, 188] width 37 height 37
click at [470, 229] on button "e" at bounding box center [453, 238] width 38 height 38
click at [337, 299] on button "l" at bounding box center [345, 292] width 38 height 38
click at [256, 230] on button "a" at bounding box center [238, 238] width 38 height 38
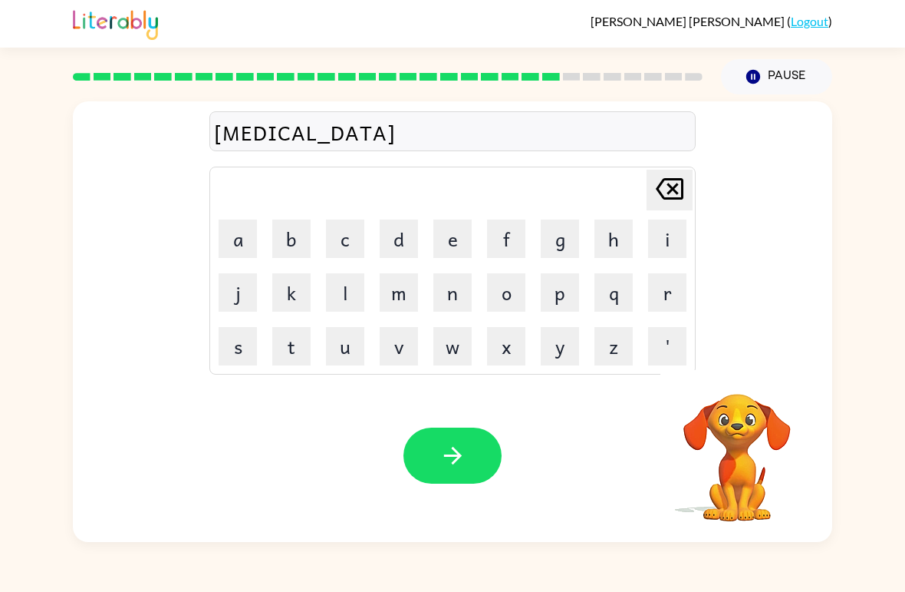
click at [414, 256] on button "d" at bounding box center [399, 238] width 38 height 38
click at [464, 255] on button "e" at bounding box center [453, 238] width 38 height 38
click at [397, 245] on button "d" at bounding box center [399, 238] width 38 height 38
click at [744, 367] on icon "button" at bounding box center [737, 373] width 22 height 22
click at [466, 473] on button "button" at bounding box center [453, 455] width 98 height 56
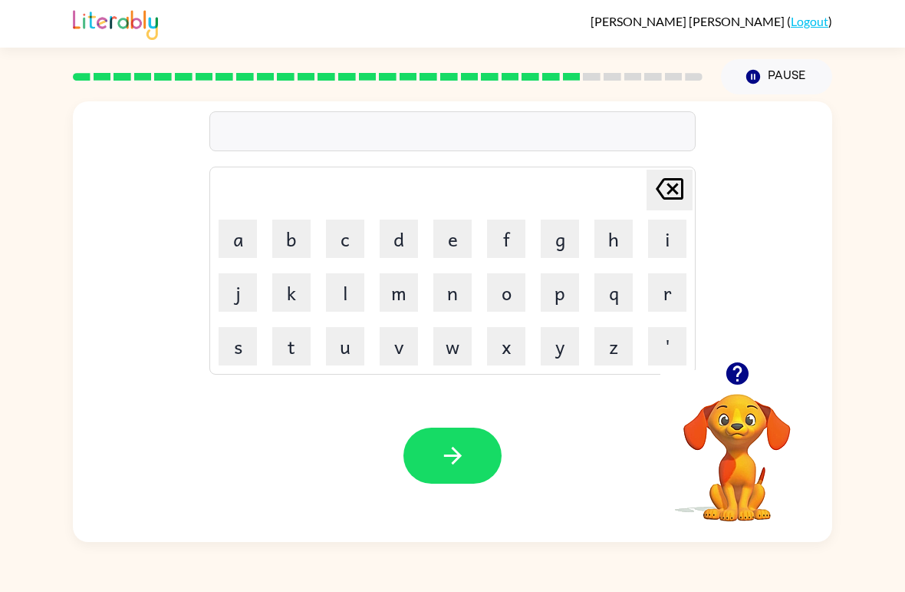
click at [558, 242] on button "g" at bounding box center [560, 238] width 38 height 38
click at [743, 384] on icon "button" at bounding box center [737, 373] width 27 height 27
click at [520, 285] on button "o" at bounding box center [506, 292] width 38 height 38
click at [300, 239] on button "b" at bounding box center [291, 238] width 38 height 38
click at [660, 234] on button "i" at bounding box center [667, 238] width 38 height 38
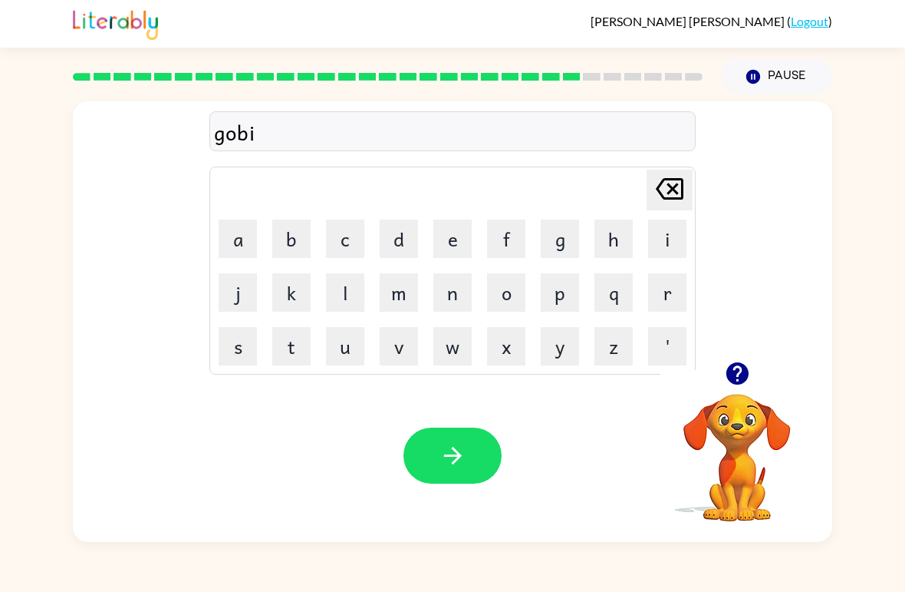
click at [452, 296] on button "n" at bounding box center [453, 292] width 38 height 38
click at [445, 231] on button "e" at bounding box center [453, 238] width 38 height 38
click at [747, 373] on icon "button" at bounding box center [737, 373] width 22 height 22
click at [472, 457] on button "button" at bounding box center [453, 455] width 98 height 56
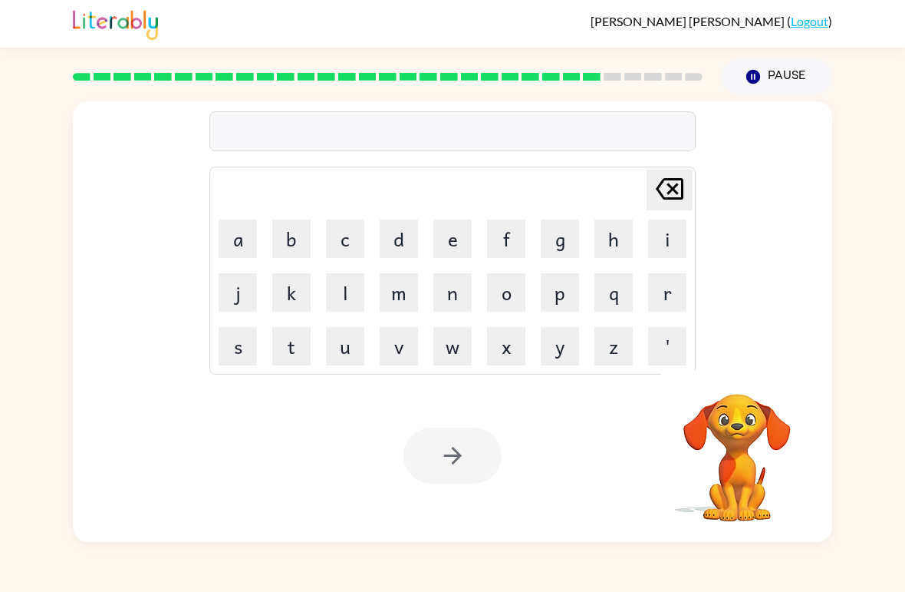
click at [355, 292] on button "l" at bounding box center [345, 292] width 38 height 38
click at [522, 297] on button "o" at bounding box center [506, 292] width 38 height 38
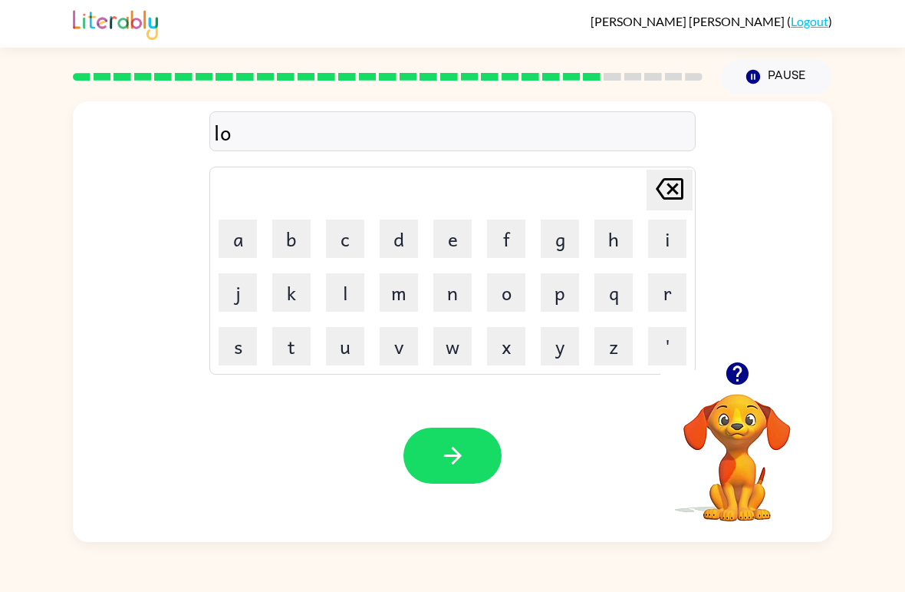
click at [463, 236] on button "e" at bounding box center [453, 238] width 38 height 38
click at [678, 296] on button "r" at bounding box center [667, 292] width 38 height 38
click at [738, 367] on icon "button" at bounding box center [737, 373] width 27 height 27
click at [245, 291] on button "j" at bounding box center [238, 292] width 38 height 38
click at [252, 232] on button "a" at bounding box center [238, 238] width 38 height 38
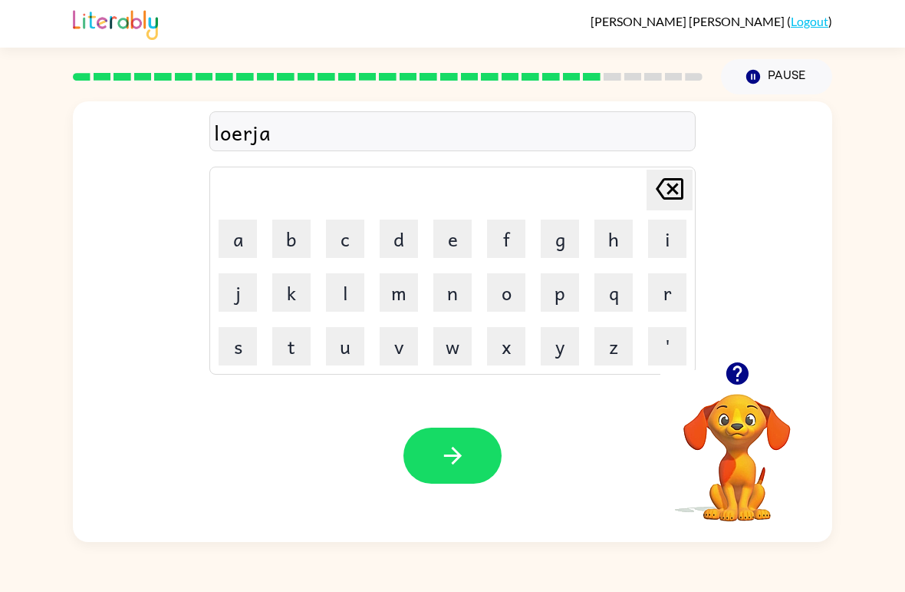
click at [358, 243] on button "c" at bounding box center [345, 238] width 38 height 38
click at [272, 296] on button "k" at bounding box center [291, 292] width 38 height 38
click at [737, 356] on button "button" at bounding box center [737, 373] width 39 height 39
click at [736, 376] on video "Your browser must support playing .mp4 files to use Literably. Please try using…" at bounding box center [737, 446] width 153 height 153
click at [675, 208] on div "[PERSON_NAME] last character input" at bounding box center [669, 189] width 37 height 39
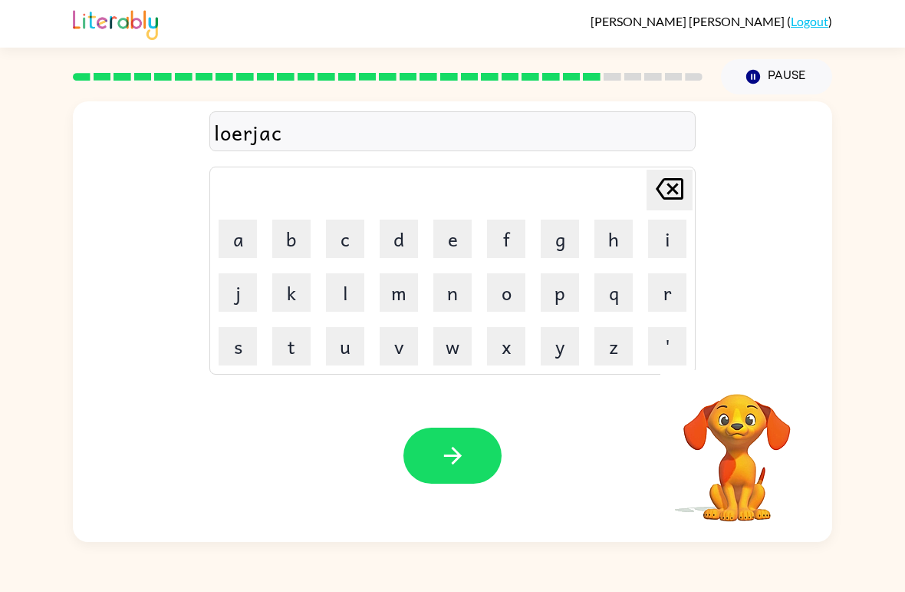
click at [675, 207] on icon "[PERSON_NAME] last character input" at bounding box center [669, 188] width 37 height 37
click at [668, 177] on icon "[PERSON_NAME] last character input" at bounding box center [669, 188] width 37 height 37
click at [668, 176] on icon "[PERSON_NAME] last character input" at bounding box center [669, 188] width 37 height 37
click at [656, 187] on icon "[PERSON_NAME] last character input" at bounding box center [669, 188] width 37 height 37
click at [653, 180] on icon "[PERSON_NAME] last character input" at bounding box center [669, 188] width 37 height 37
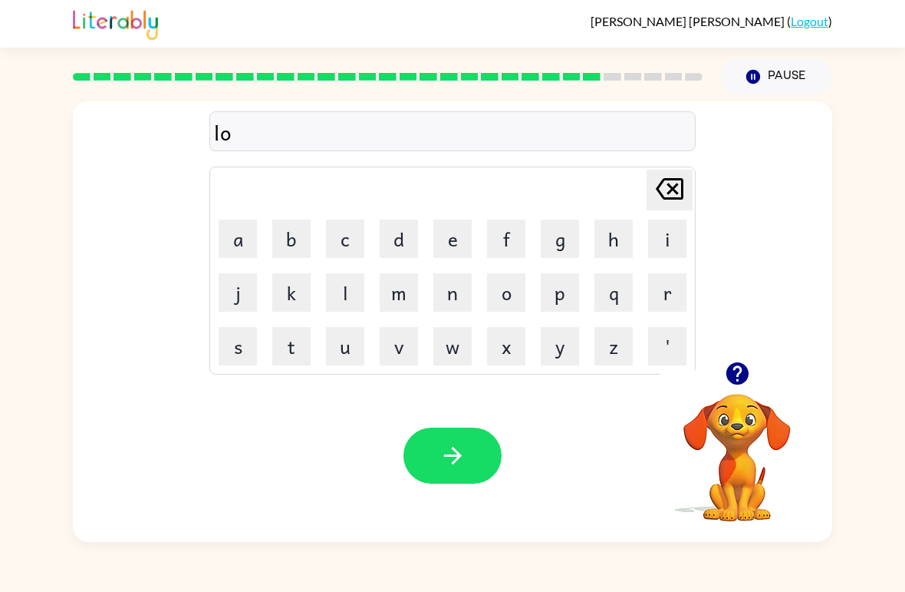
click at [310, 244] on button "b" at bounding box center [291, 238] width 38 height 38
click at [452, 241] on button "e" at bounding box center [453, 238] width 38 height 38
click at [671, 285] on button "r" at bounding box center [667, 292] width 38 height 38
click at [238, 290] on button "j" at bounding box center [238, 292] width 38 height 38
click at [241, 237] on button "a" at bounding box center [238, 238] width 38 height 38
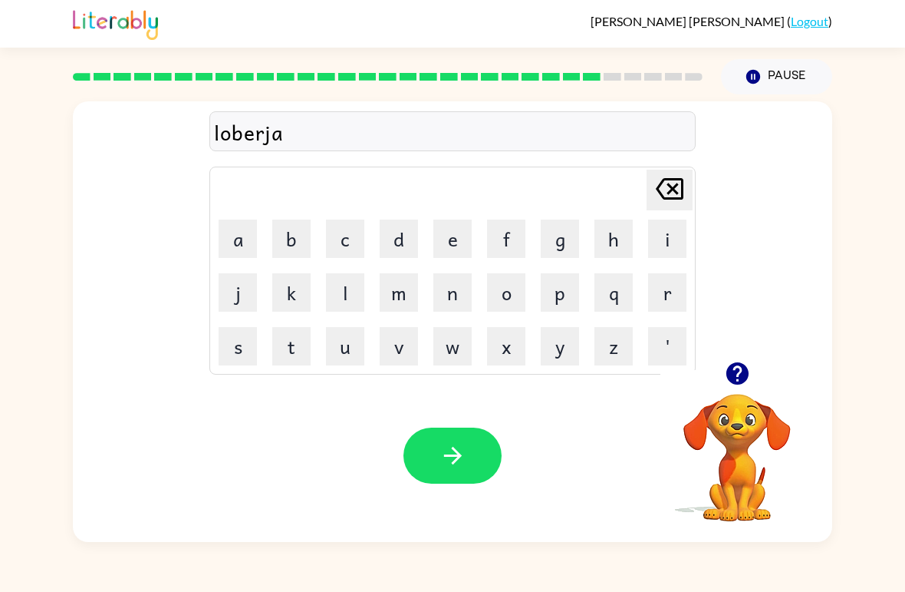
click at [363, 236] on button "c" at bounding box center [345, 238] width 38 height 38
click at [302, 293] on button "k" at bounding box center [291, 292] width 38 height 38
click at [499, 465] on button "button" at bounding box center [453, 455] width 98 height 56
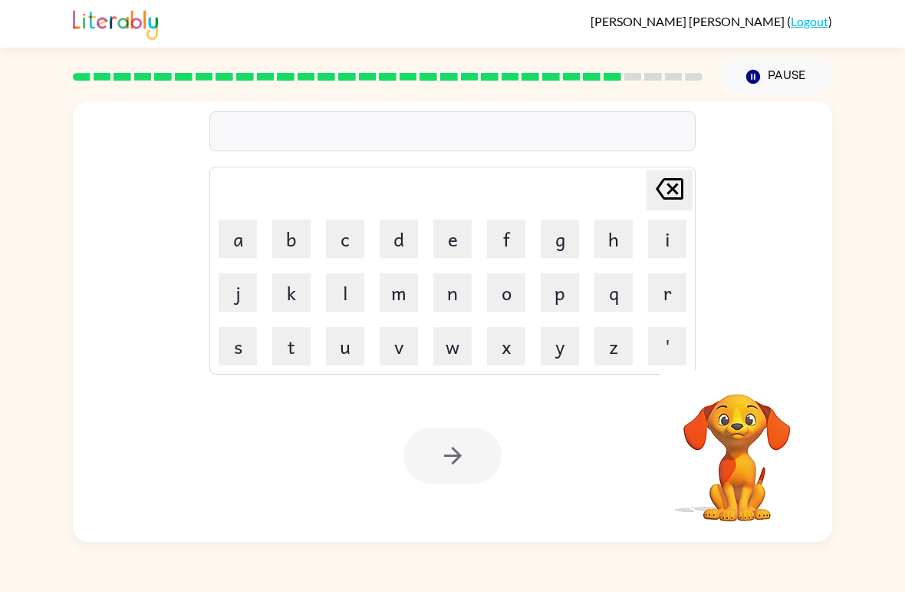
click at [556, 300] on button "p" at bounding box center [560, 292] width 38 height 38
click at [670, 242] on button "i" at bounding box center [667, 238] width 38 height 38
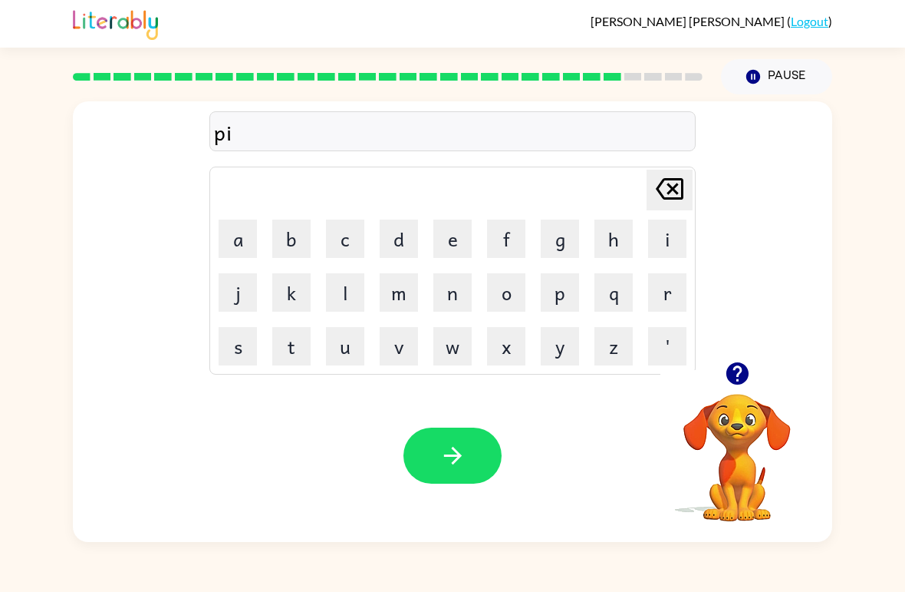
click at [675, 288] on button "r" at bounding box center [667, 292] width 38 height 38
click at [233, 338] on button "s" at bounding box center [238, 346] width 38 height 38
click at [407, 244] on button "d" at bounding box center [399, 238] width 38 height 38
click at [455, 240] on button "e" at bounding box center [453, 238] width 38 height 38
click at [728, 370] on icon "button" at bounding box center [737, 373] width 22 height 22
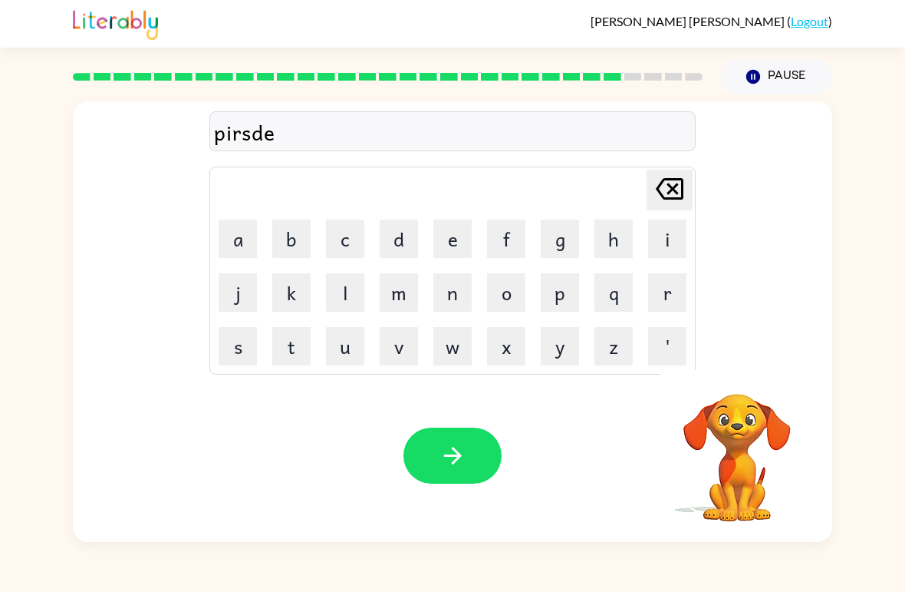
click at [471, 440] on button "button" at bounding box center [453, 455] width 98 height 56
click at [536, 240] on td "g" at bounding box center [560, 239] width 52 height 52
click at [516, 241] on button "f" at bounding box center [506, 238] width 38 height 38
click at [659, 236] on button "i" at bounding box center [667, 238] width 38 height 38
click at [463, 300] on button "n" at bounding box center [453, 292] width 38 height 38
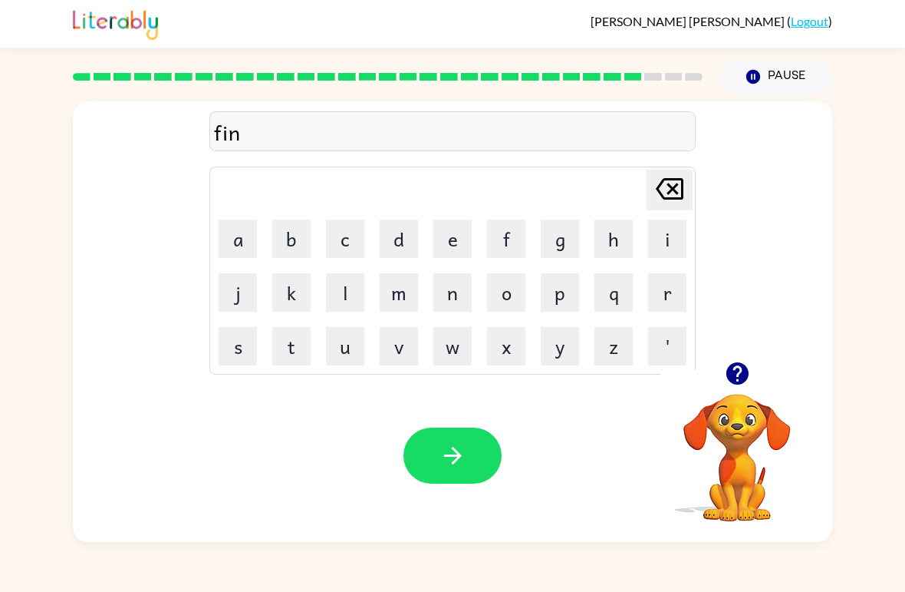
click at [463, 300] on button "n" at bounding box center [453, 292] width 38 height 38
click at [447, 244] on button "e" at bounding box center [453, 238] width 38 height 38
click at [736, 367] on icon "button" at bounding box center [737, 373] width 27 height 27
click at [478, 464] on button "button" at bounding box center [453, 455] width 98 height 56
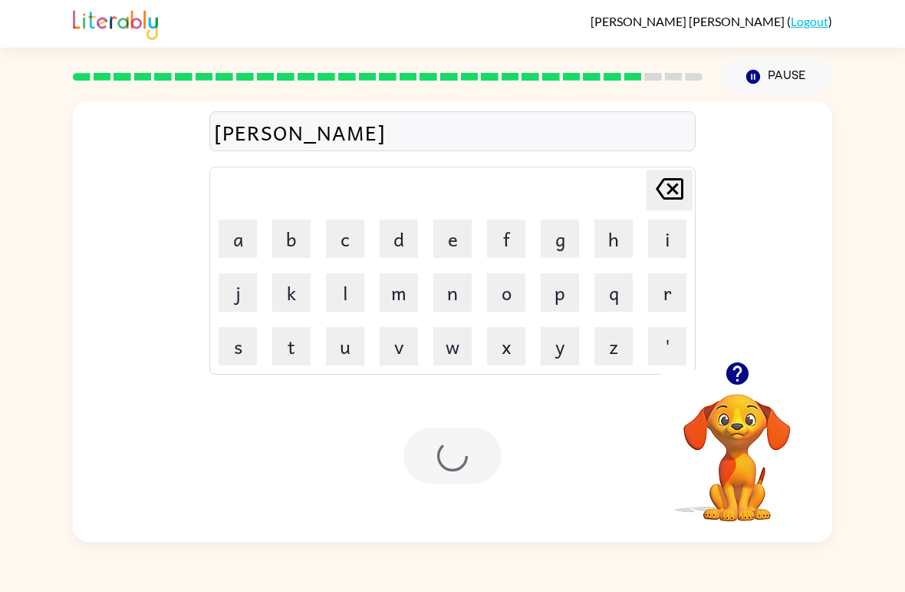
click at [471, 471] on div at bounding box center [453, 455] width 98 height 56
click at [233, 355] on button "s" at bounding box center [238, 346] width 38 height 38
click at [656, 239] on button "i" at bounding box center [667, 238] width 38 height 38
click at [349, 289] on button "l" at bounding box center [345, 292] width 38 height 38
click at [348, 288] on button "l" at bounding box center [345, 292] width 38 height 38
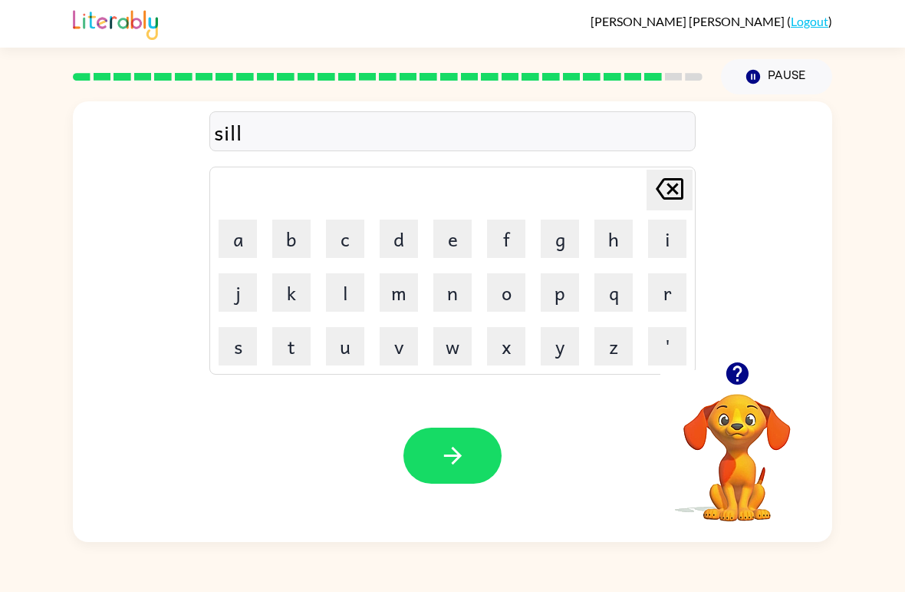
click at [462, 242] on button "e" at bounding box center [453, 238] width 38 height 38
click at [743, 371] on icon "button" at bounding box center [737, 373] width 22 height 22
click at [668, 295] on button "r" at bounding box center [667, 292] width 38 height 38
click at [466, 348] on button "w" at bounding box center [453, 346] width 38 height 38
click at [450, 249] on button "e" at bounding box center [453, 238] width 38 height 38
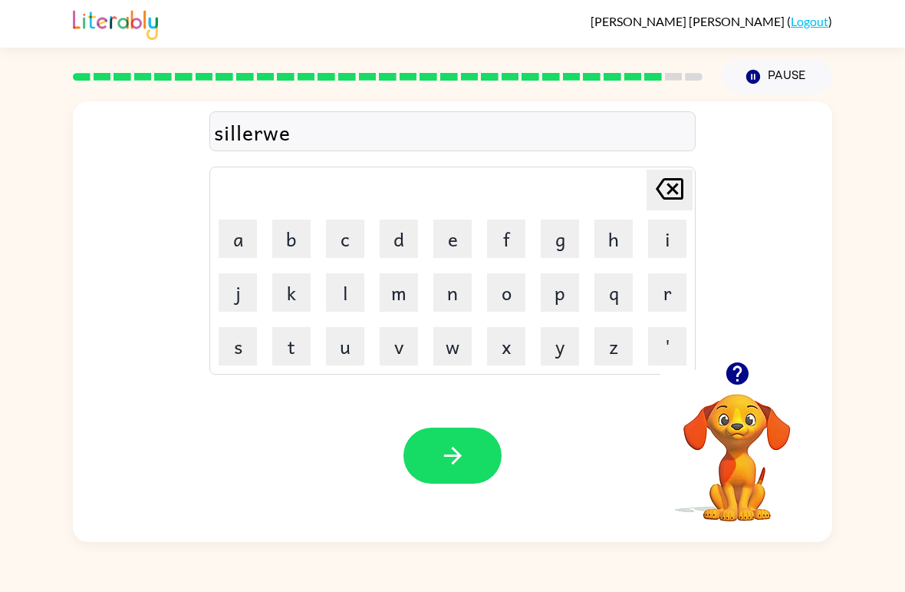
click at [239, 236] on button "a" at bounding box center [238, 238] width 38 height 38
click at [672, 298] on button "r" at bounding box center [667, 292] width 38 height 38
click at [466, 447] on icon "button" at bounding box center [453, 455] width 27 height 27
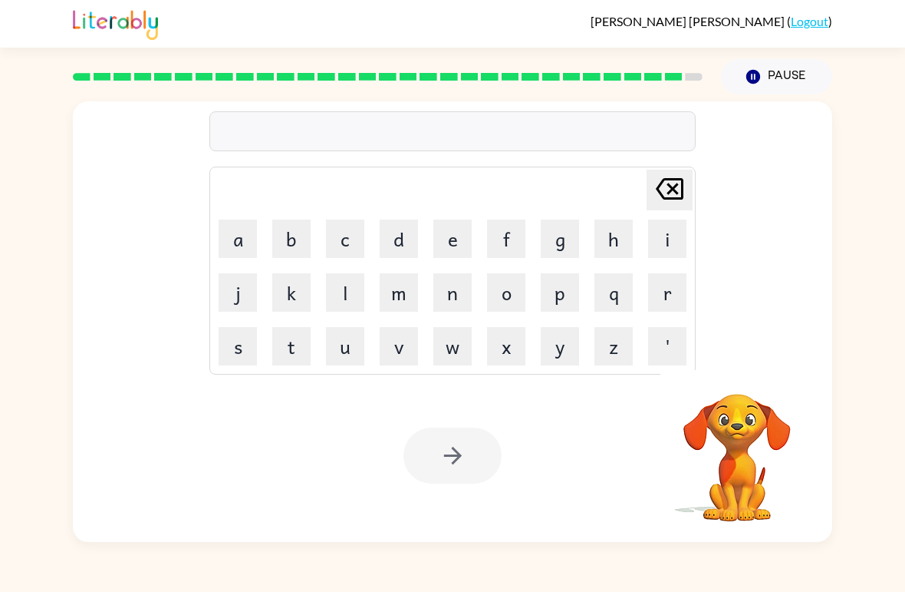
click at [503, 288] on button "o" at bounding box center [506, 292] width 38 height 38
click at [460, 292] on button "n" at bounding box center [453, 292] width 38 height 38
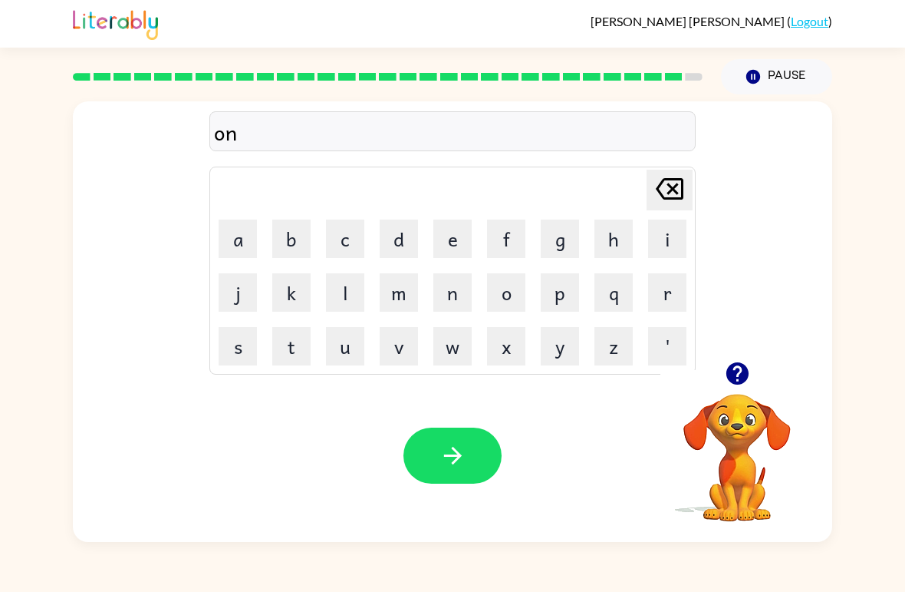
click at [516, 304] on button "o" at bounding box center [506, 292] width 38 height 38
click at [523, 237] on button "f" at bounding box center [506, 238] width 38 height 38
click at [670, 308] on button "r" at bounding box center [667, 292] width 38 height 38
click at [249, 240] on button "a" at bounding box center [238, 238] width 38 height 38
click at [666, 239] on button "i" at bounding box center [667, 238] width 38 height 38
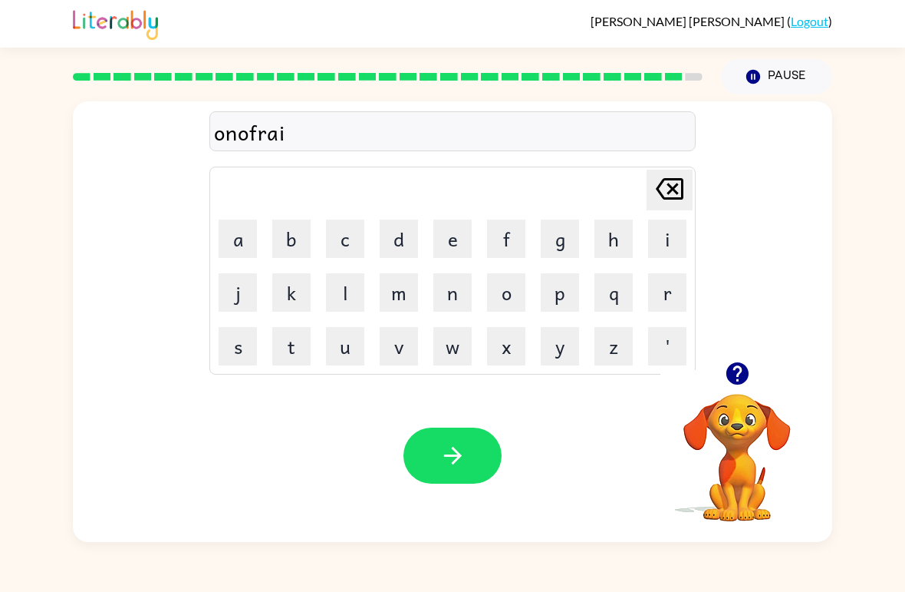
click at [404, 233] on button "d" at bounding box center [399, 238] width 38 height 38
click at [737, 378] on icon "button" at bounding box center [737, 373] width 22 height 22
click at [479, 457] on button "button" at bounding box center [453, 455] width 98 height 56
